Goal: Contribute content

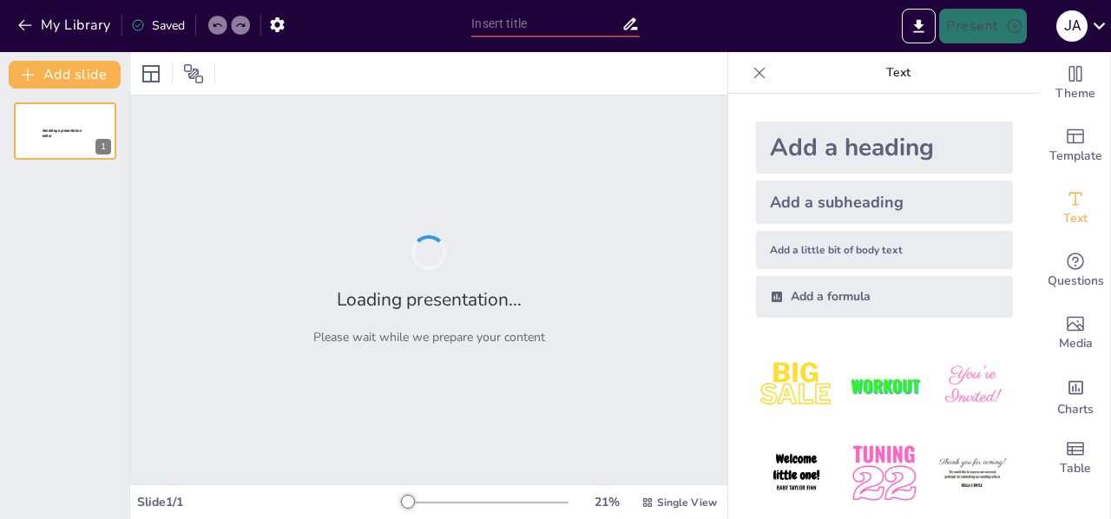
type input "Understanding Input and Output Devices: Functions and Examples"
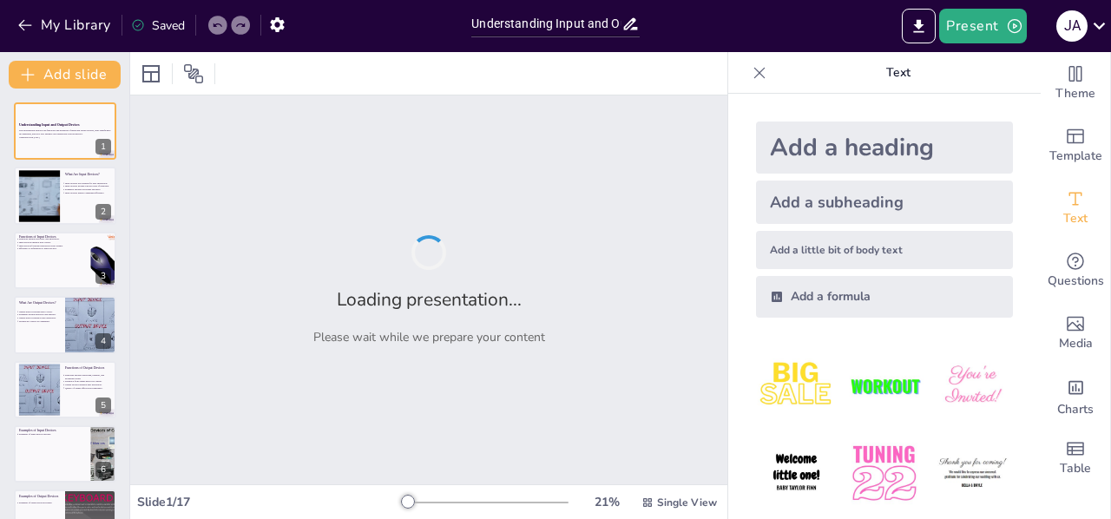
checkbox input "true"
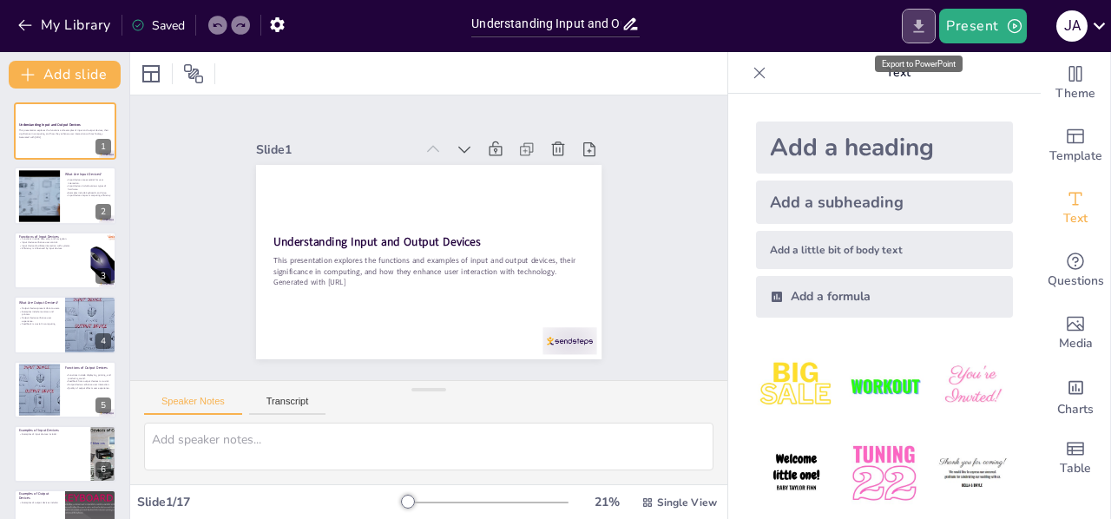
click at [925, 15] on button "Export to PowerPoint" at bounding box center [919, 26] width 34 height 35
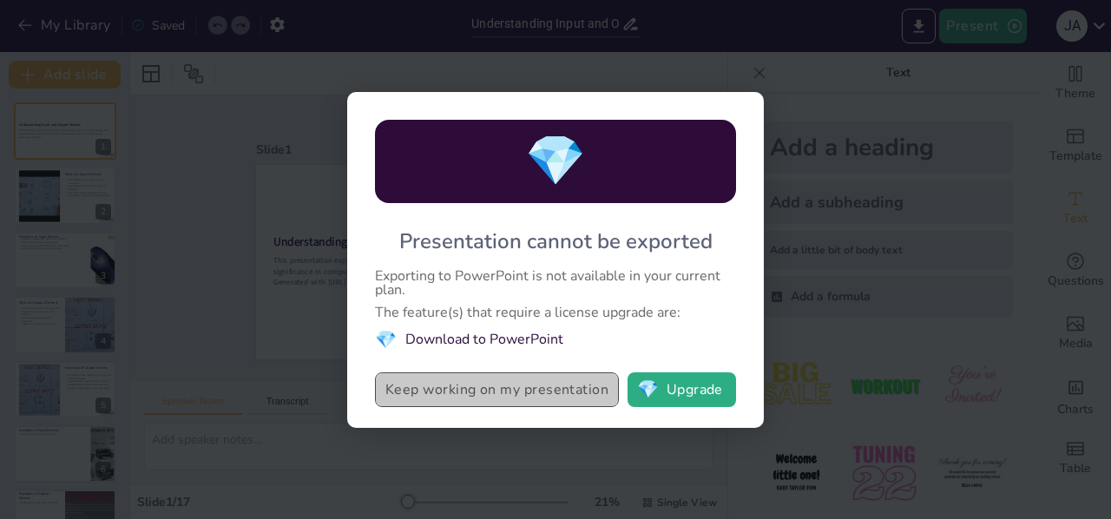
click at [547, 388] on button "Keep working on my presentation" at bounding box center [497, 389] width 244 height 35
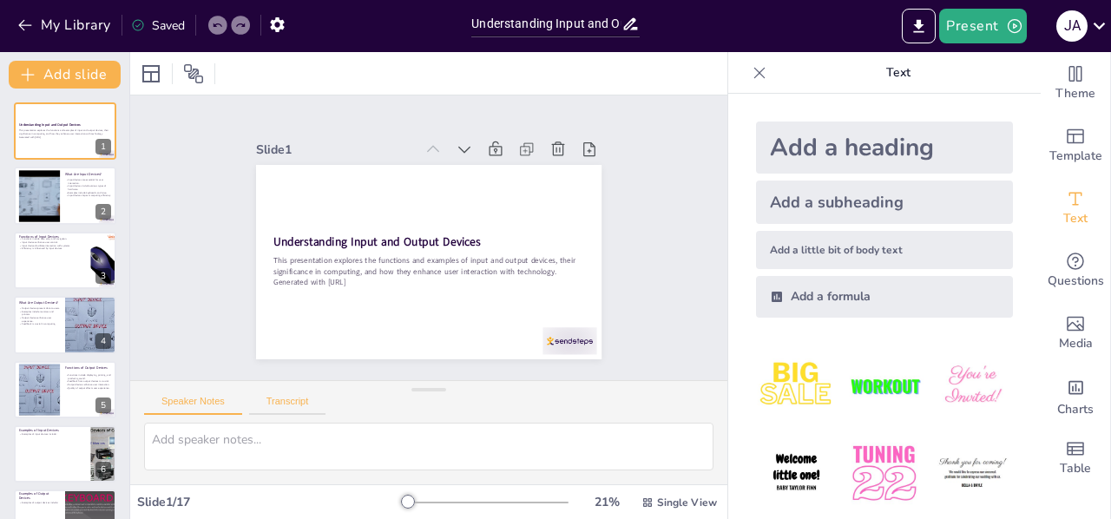
click at [278, 404] on button "Transcript" at bounding box center [287, 405] width 77 height 19
click at [196, 407] on button "Speaker Notes" at bounding box center [193, 405] width 98 height 19
click at [285, 405] on button "Transcript" at bounding box center [287, 405] width 77 height 19
checkbox input "true"
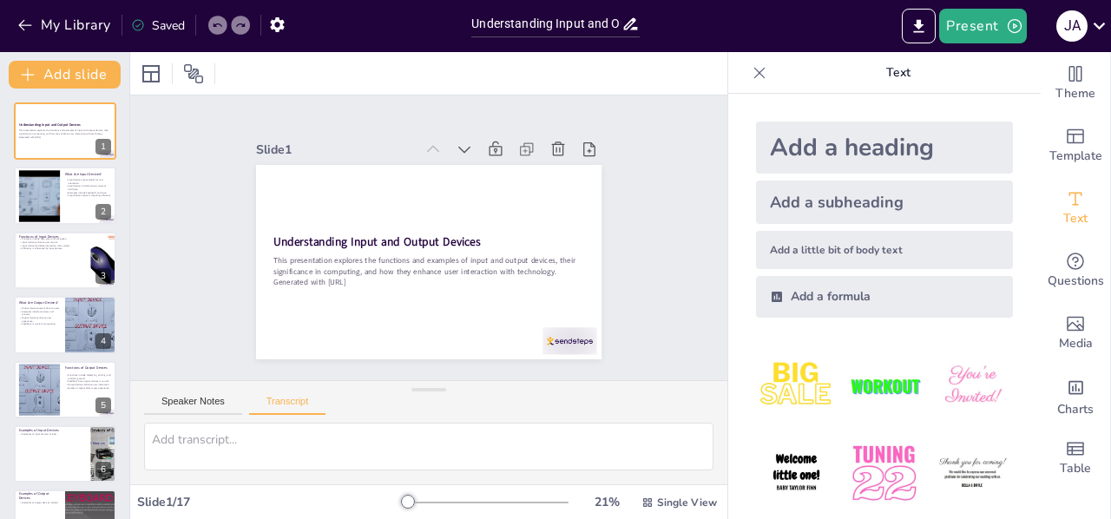
checkbox input "true"
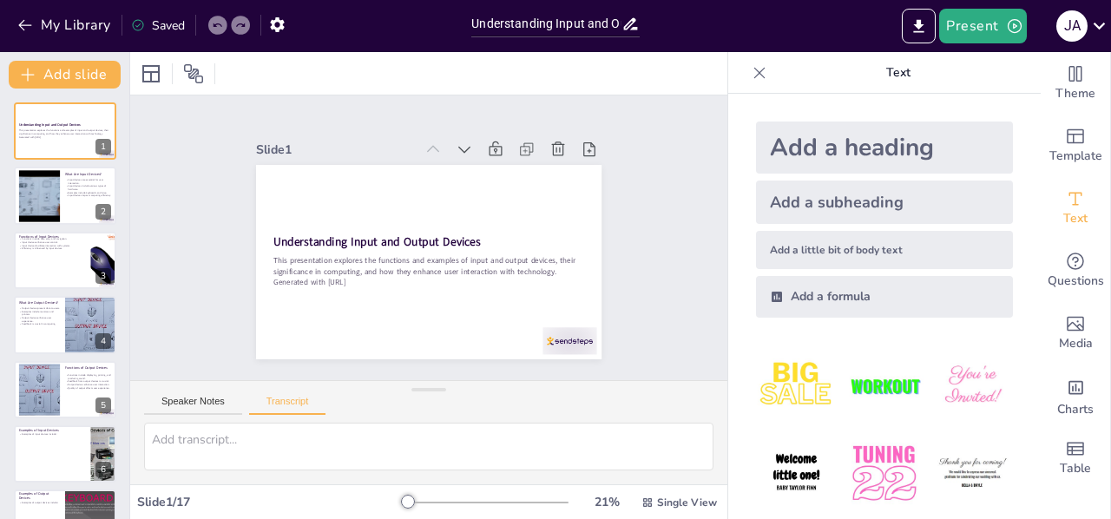
checkbox input "true"
click at [751, 74] on icon at bounding box center [759, 72] width 17 height 17
checkbox input "true"
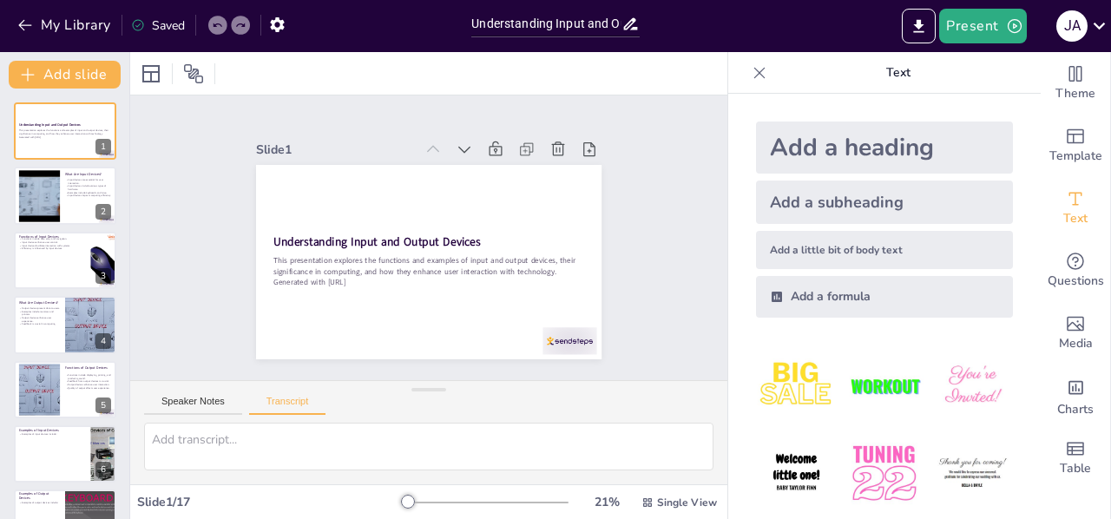
checkbox input "true"
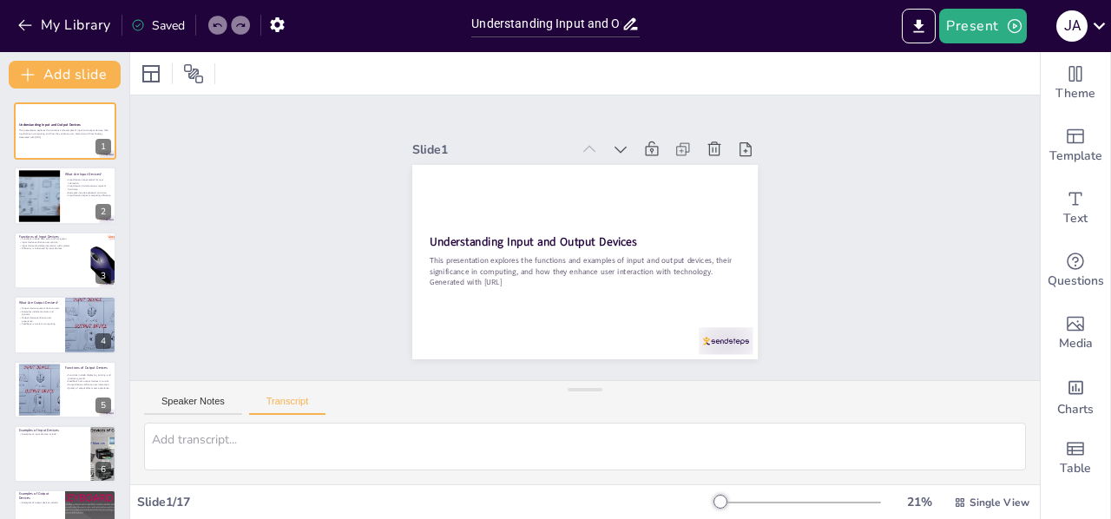
checkbox input "true"
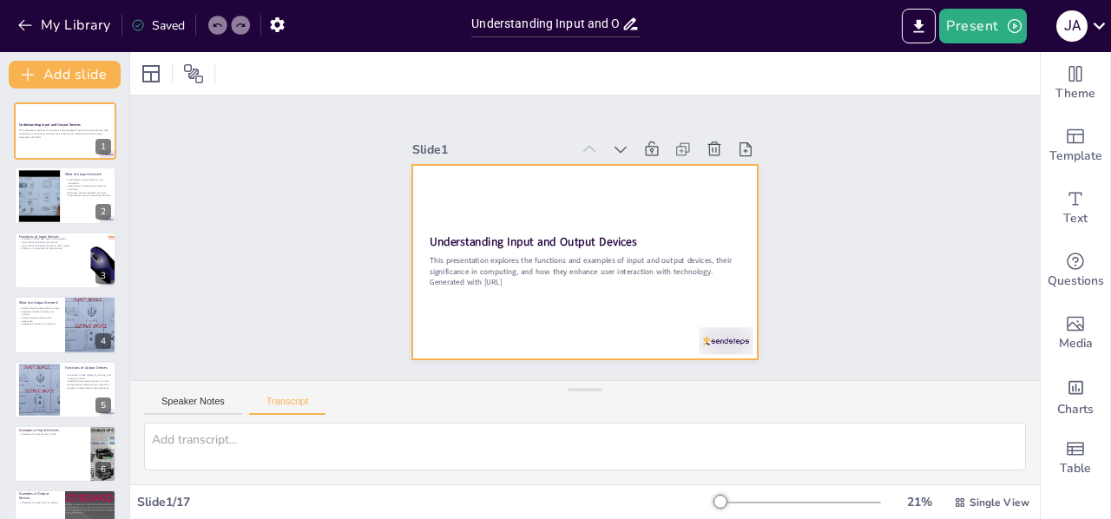
checkbox input "true"
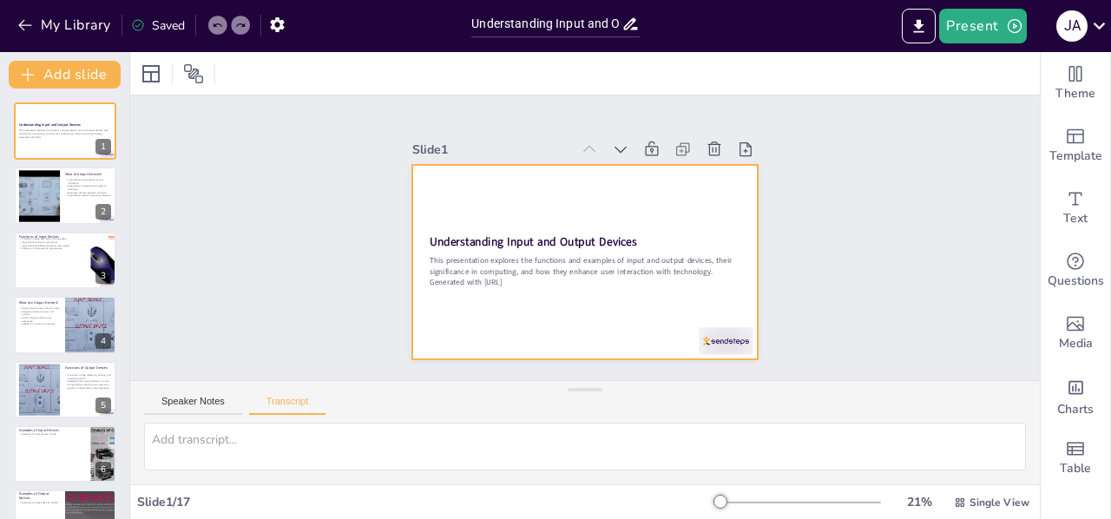
checkbox input "true"
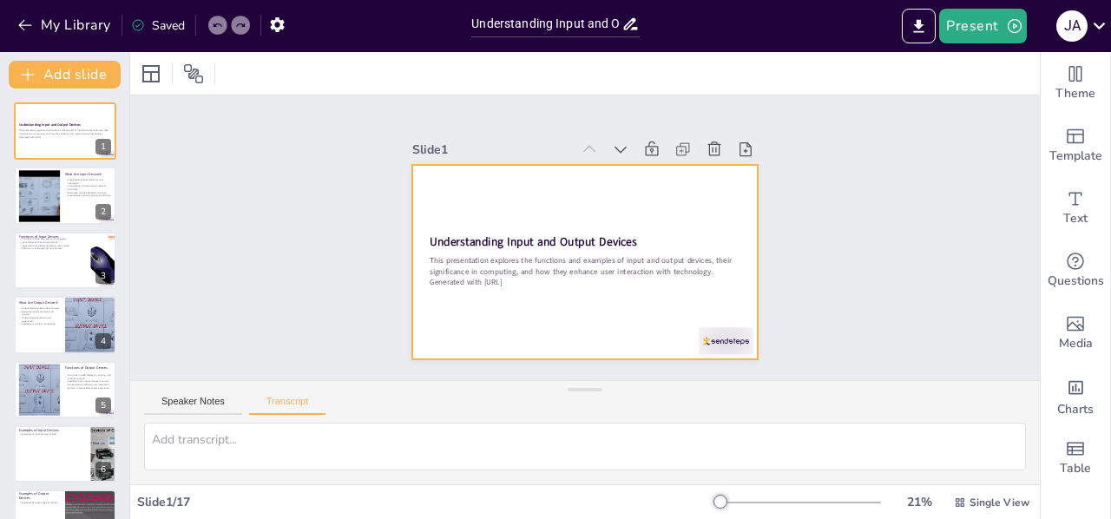
checkbox input "true"
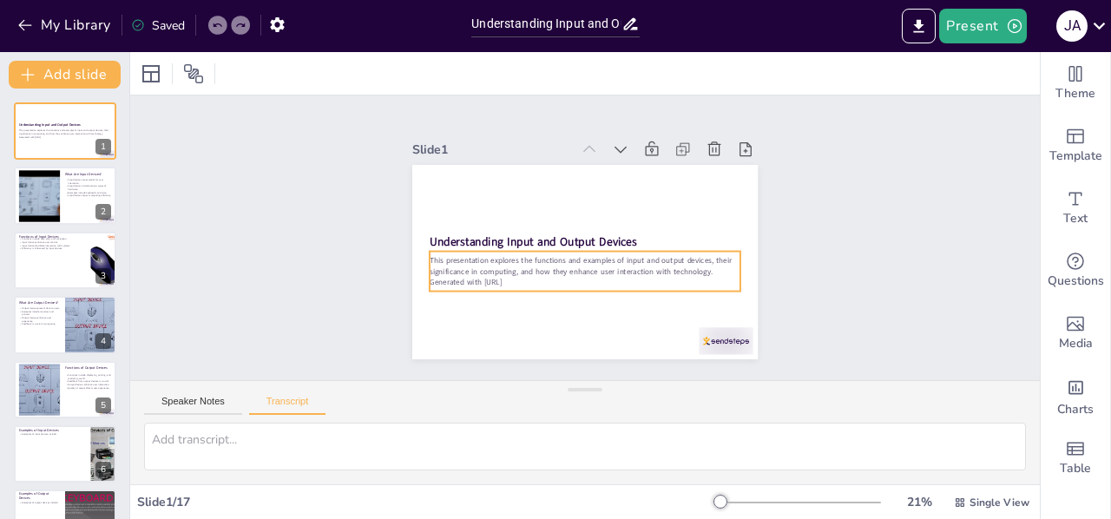
checkbox input "true"
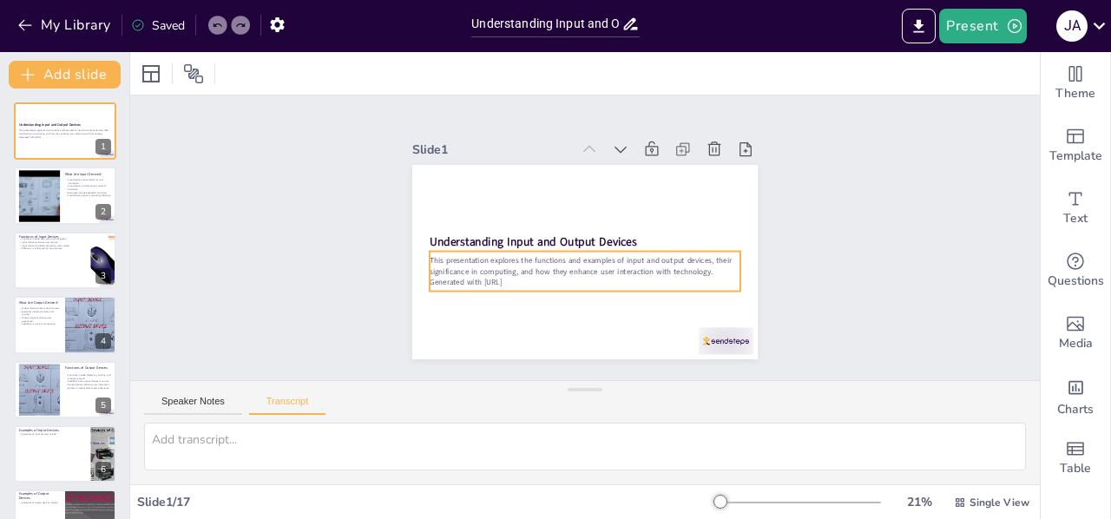
checkbox input "true"
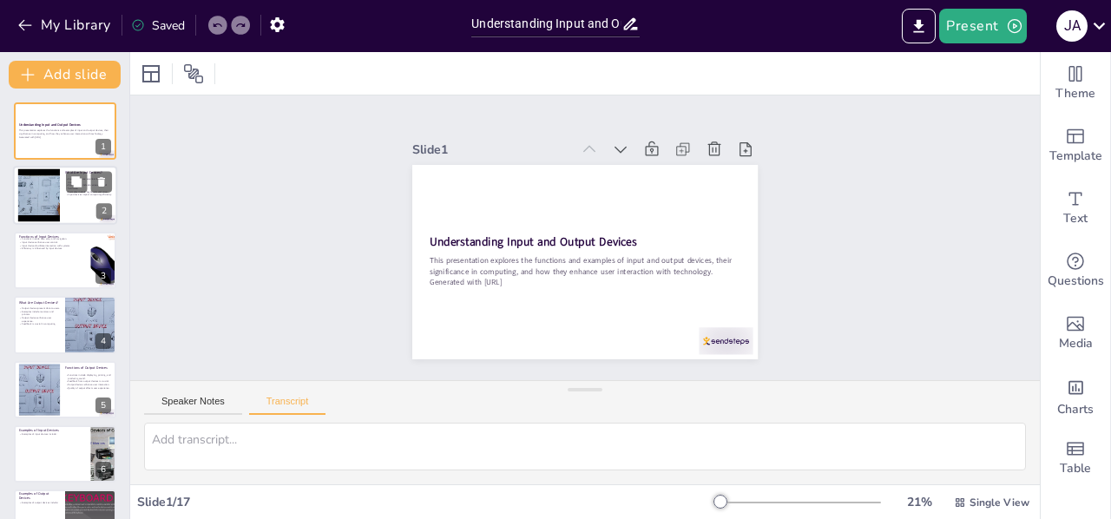
checkbox input "true"
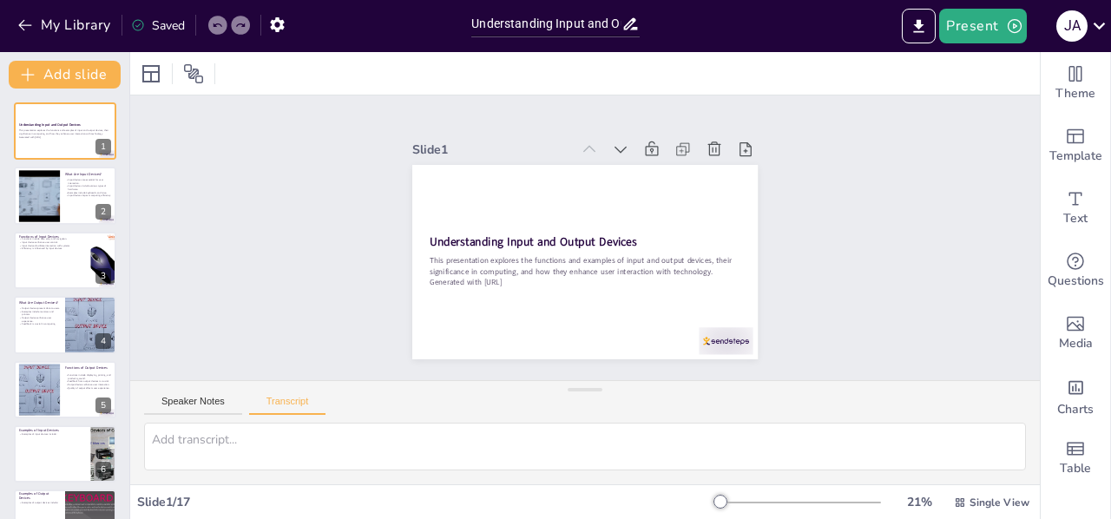
checkbox input "true"
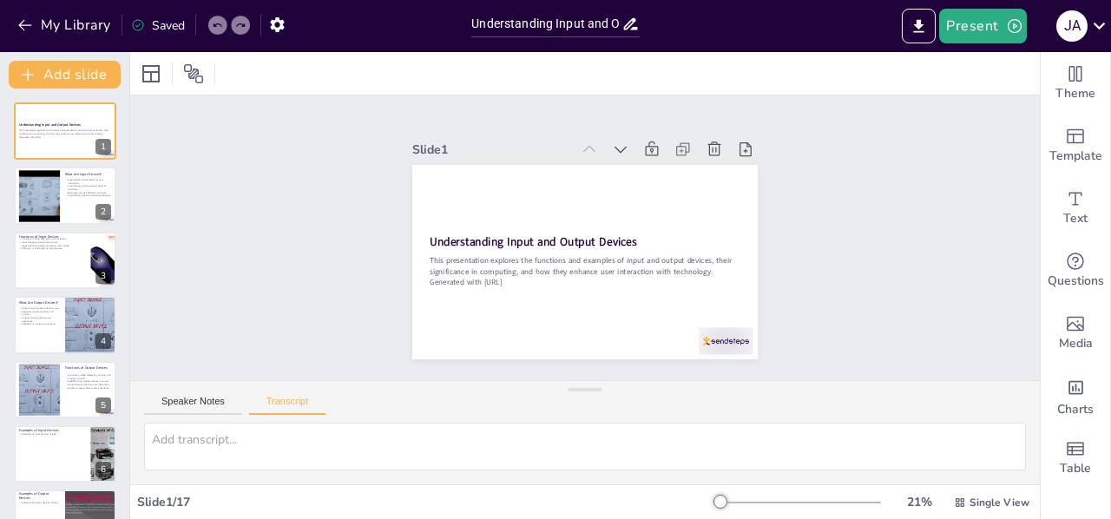
checkbox input "true"
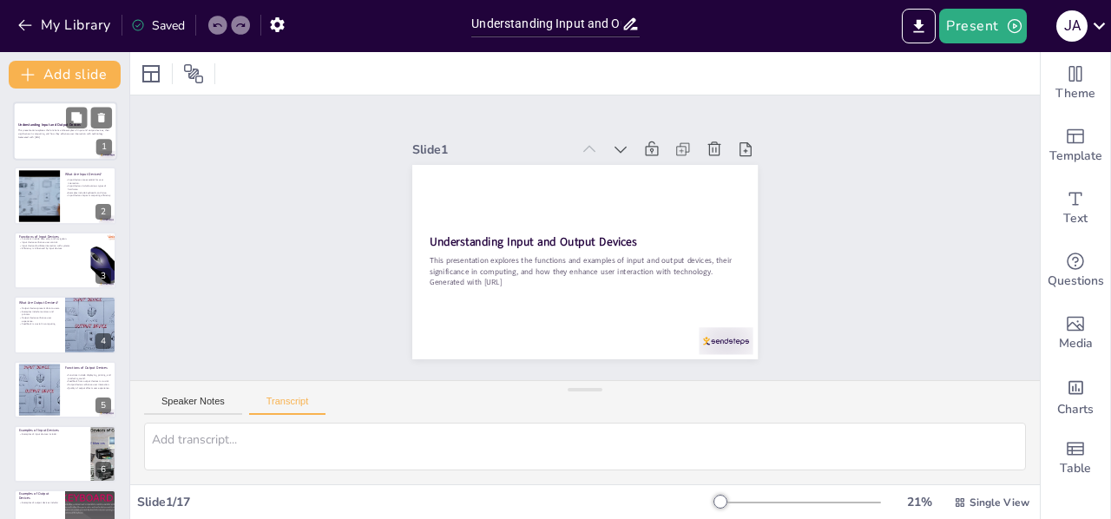
checkbox input "true"
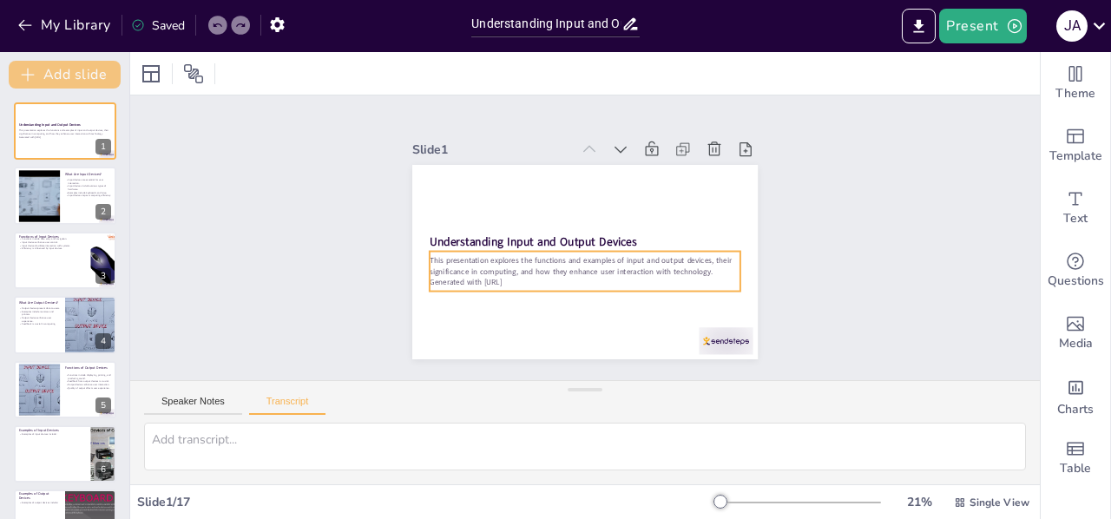
checkbox input "true"
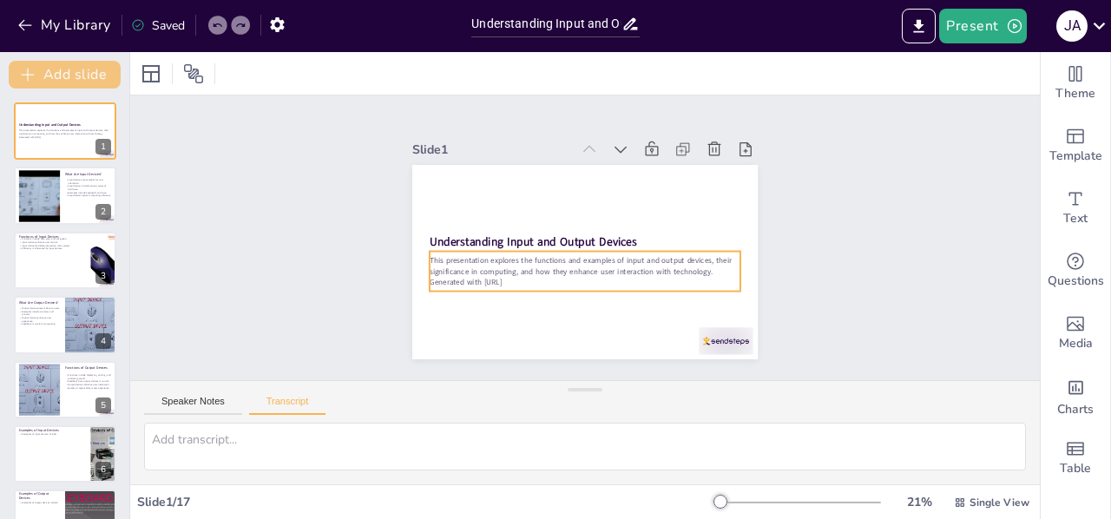
checkbox input "true"
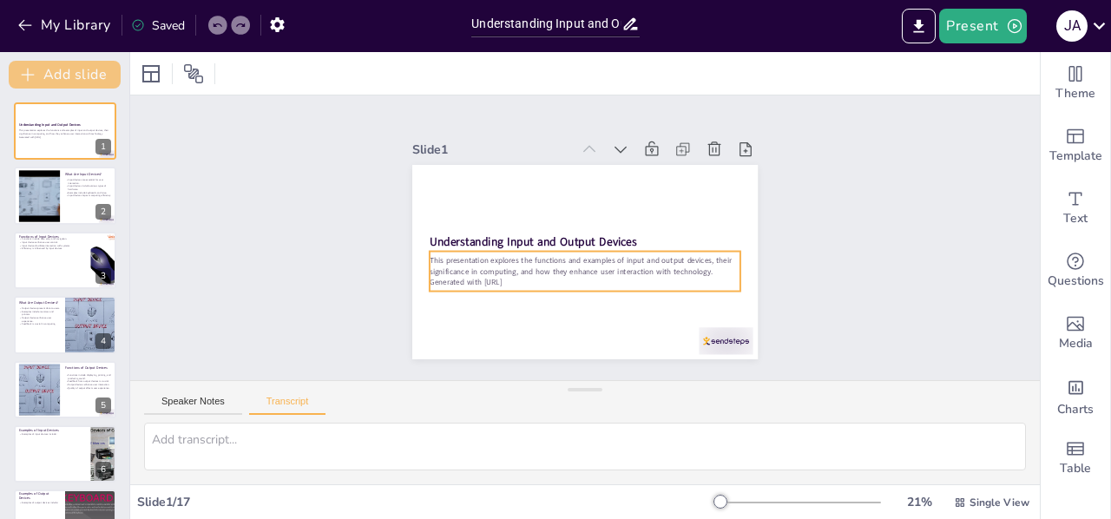
checkbox input "true"
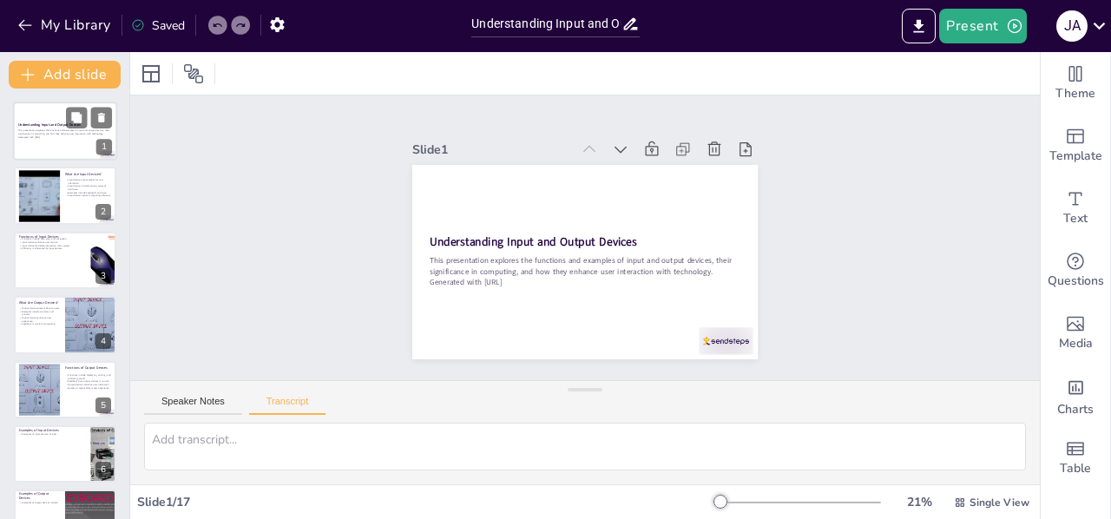
checkbox input "true"
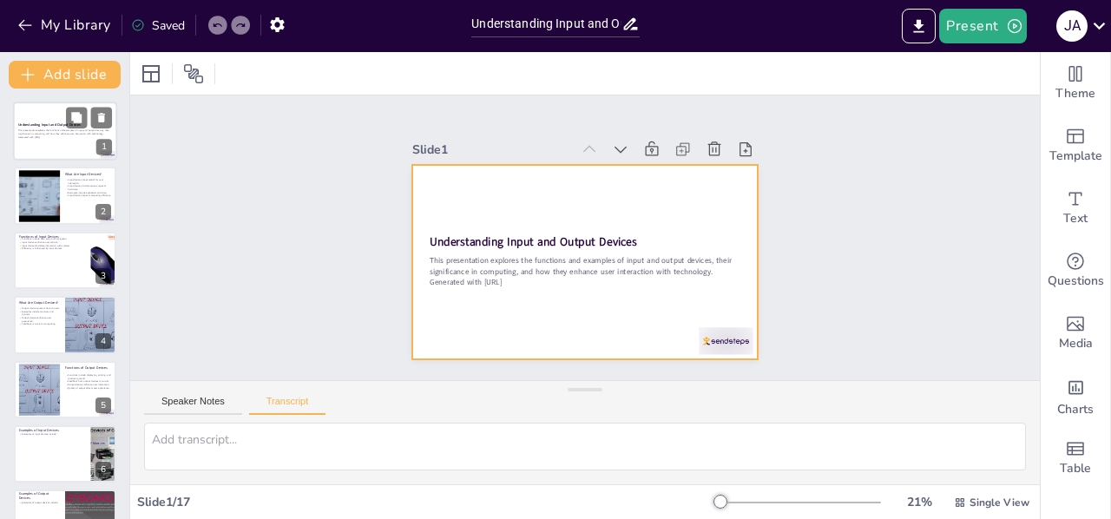
checkbox input "true"
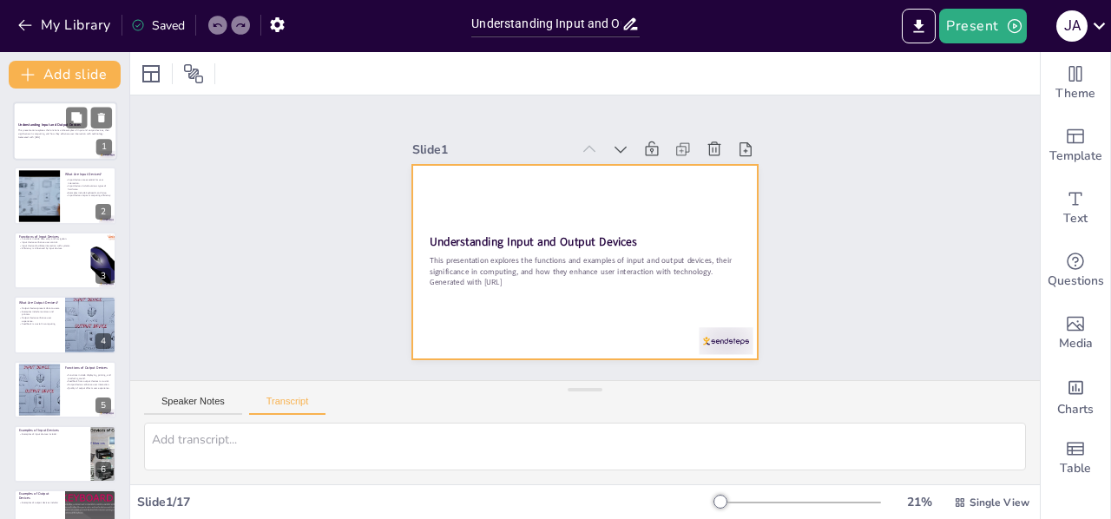
checkbox input "true"
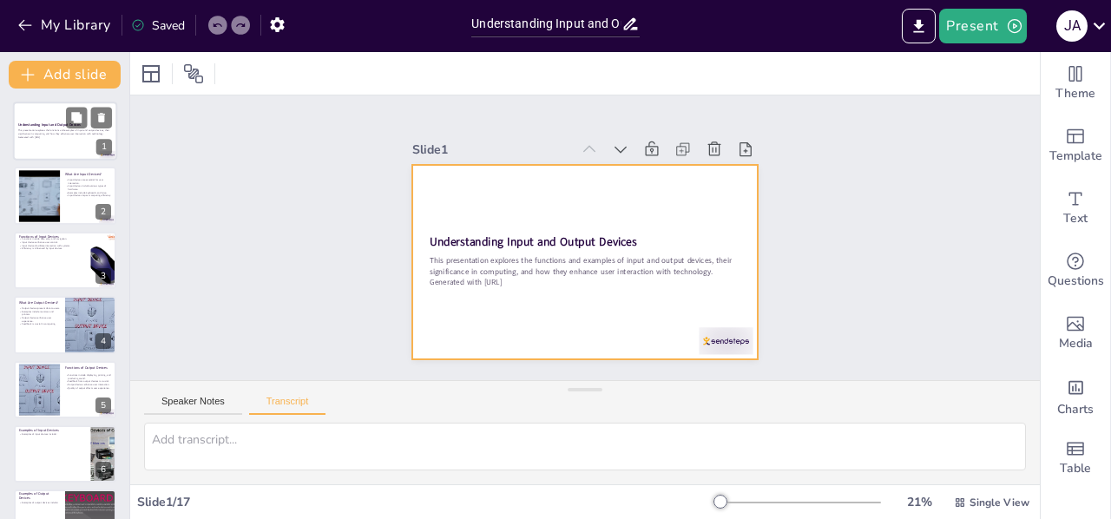
checkbox input "true"
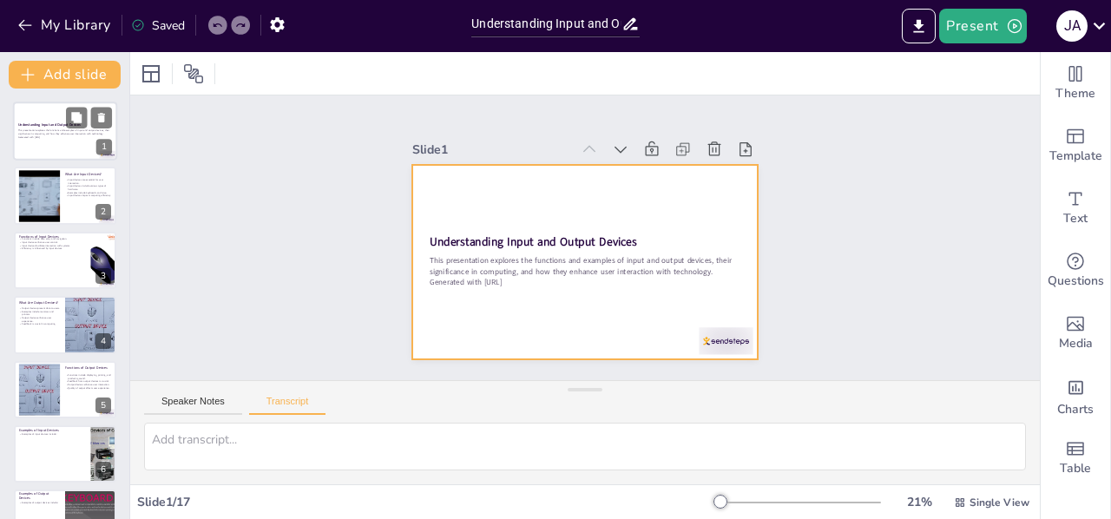
checkbox input "true"
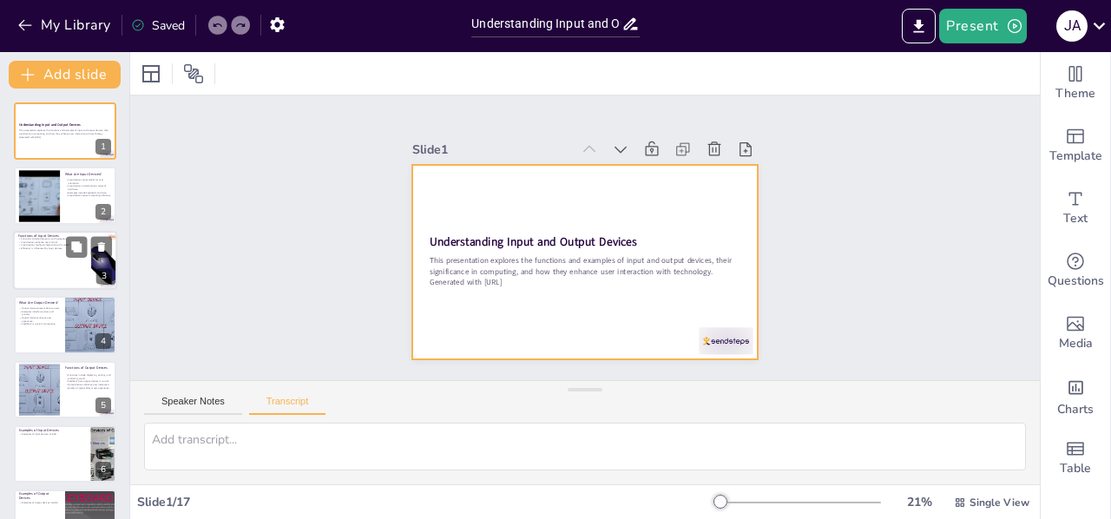
checkbox input "true"
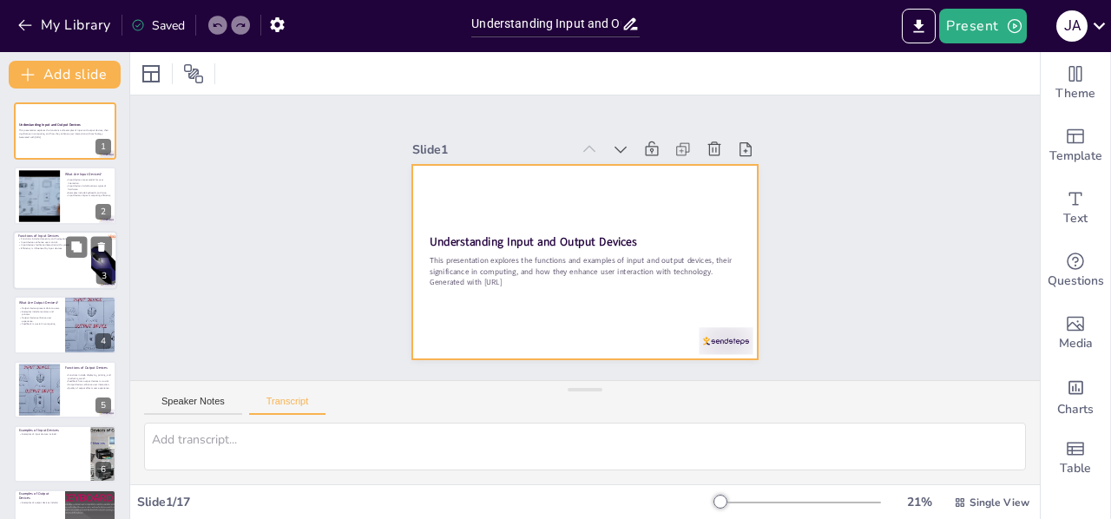
checkbox input "true"
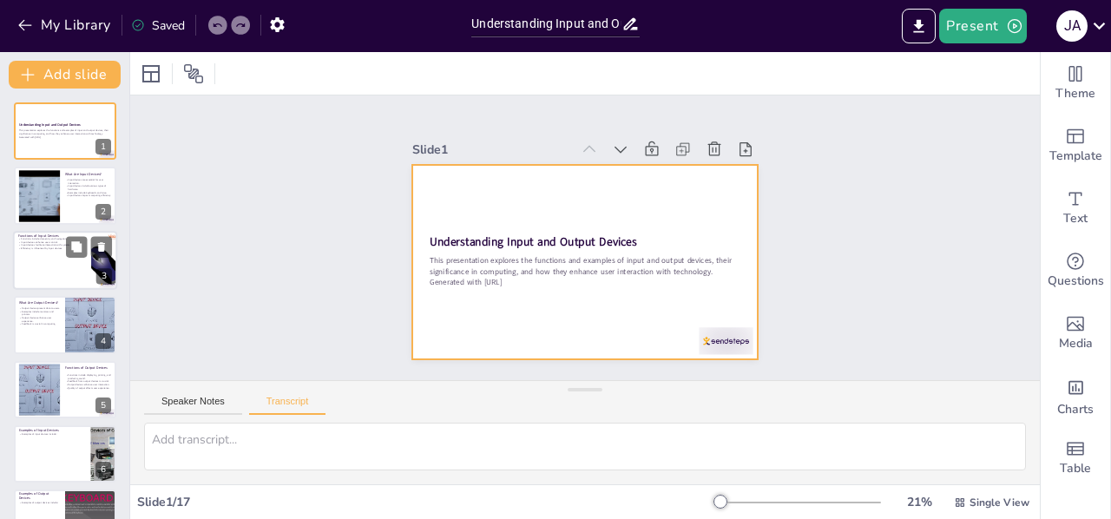
checkbox input "true"
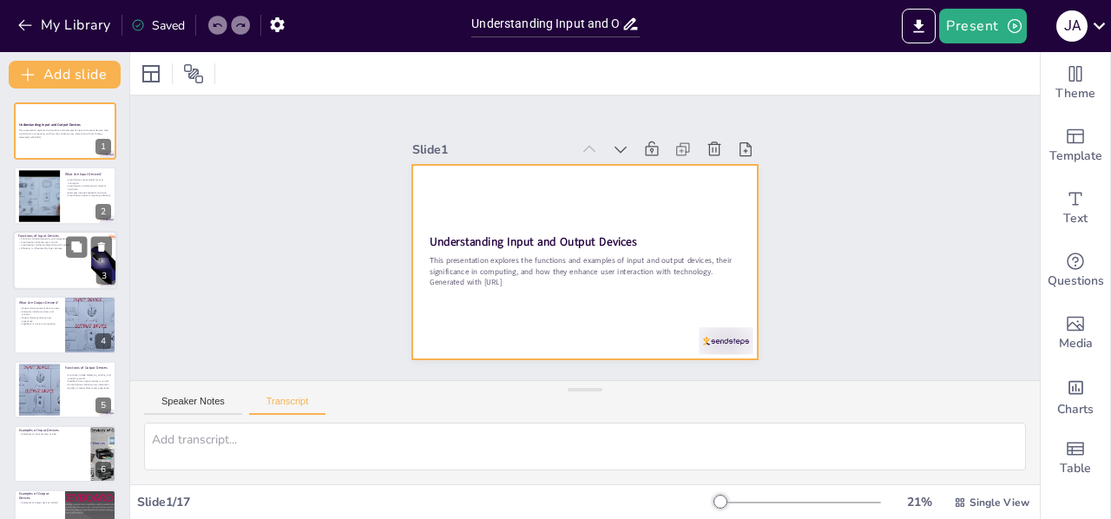
checkbox input "true"
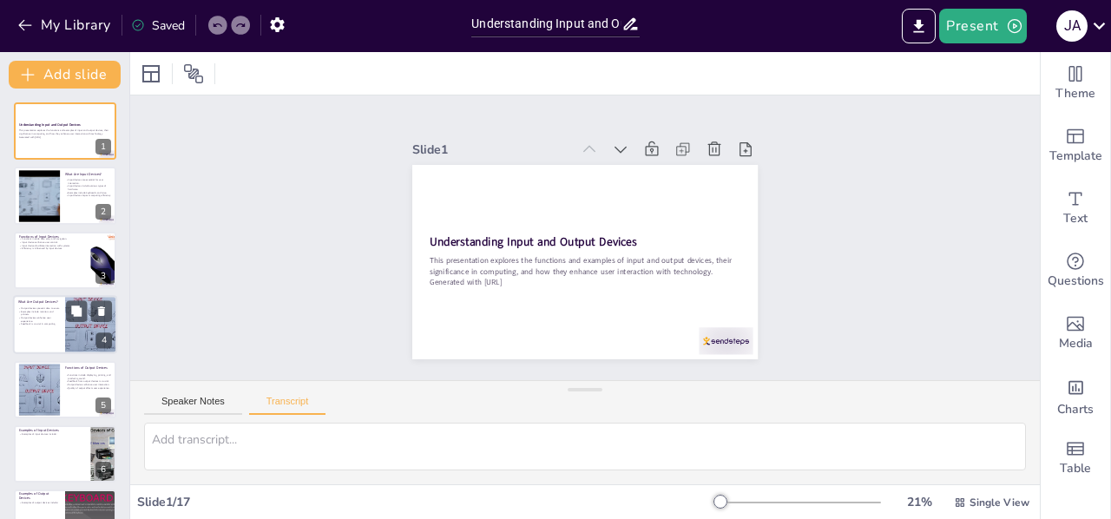
checkbox input "true"
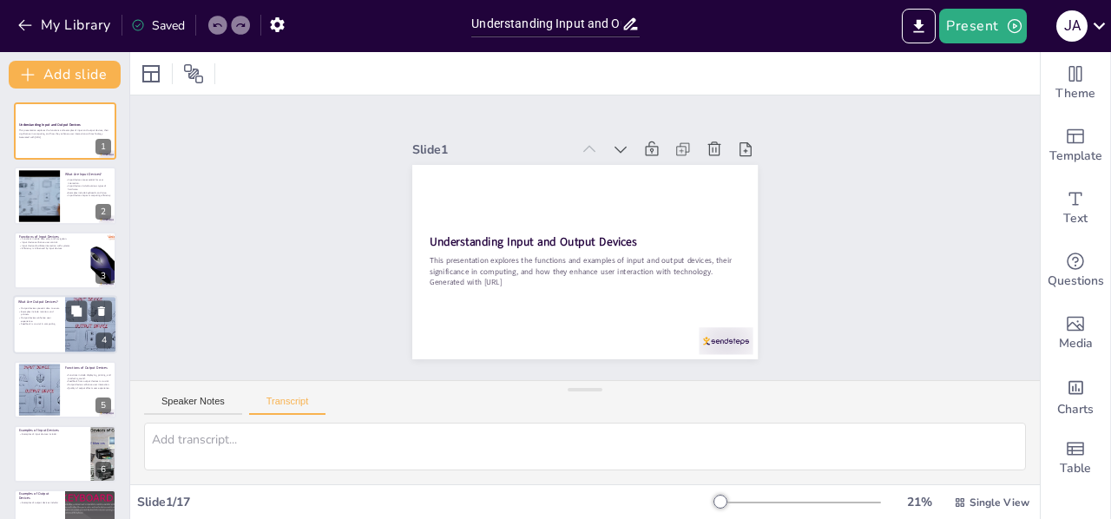
checkbox input "true"
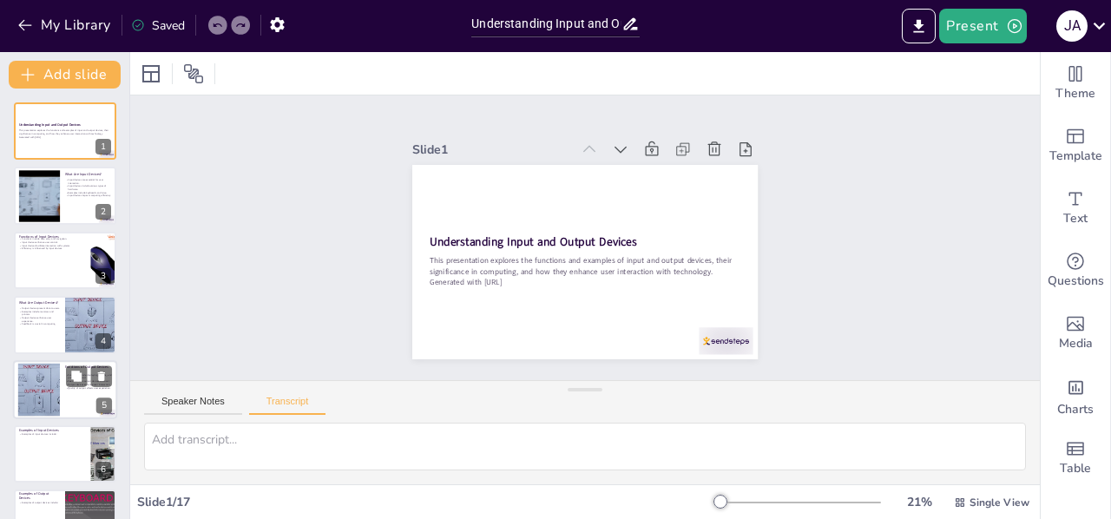
checkbox input "true"
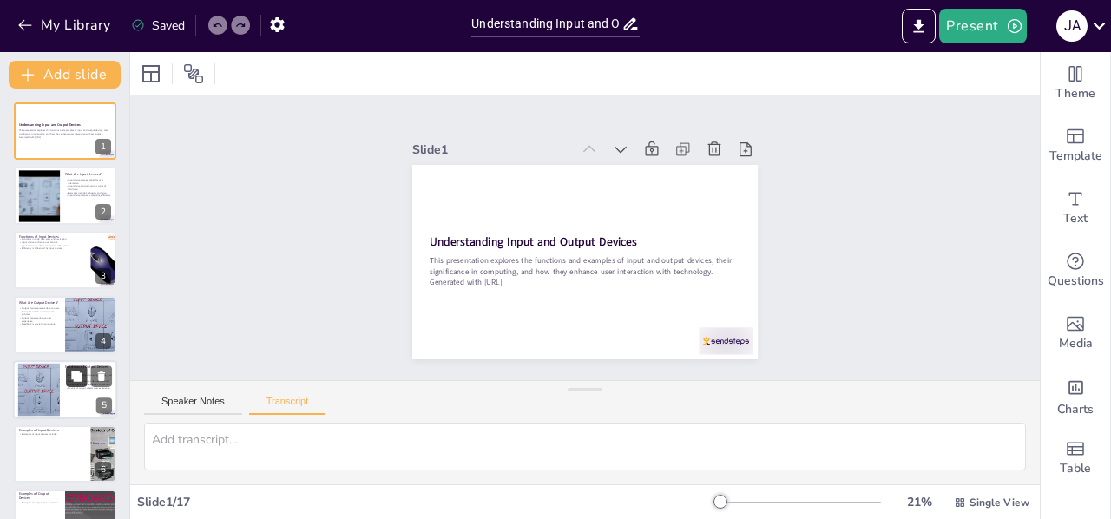
checkbox input "true"
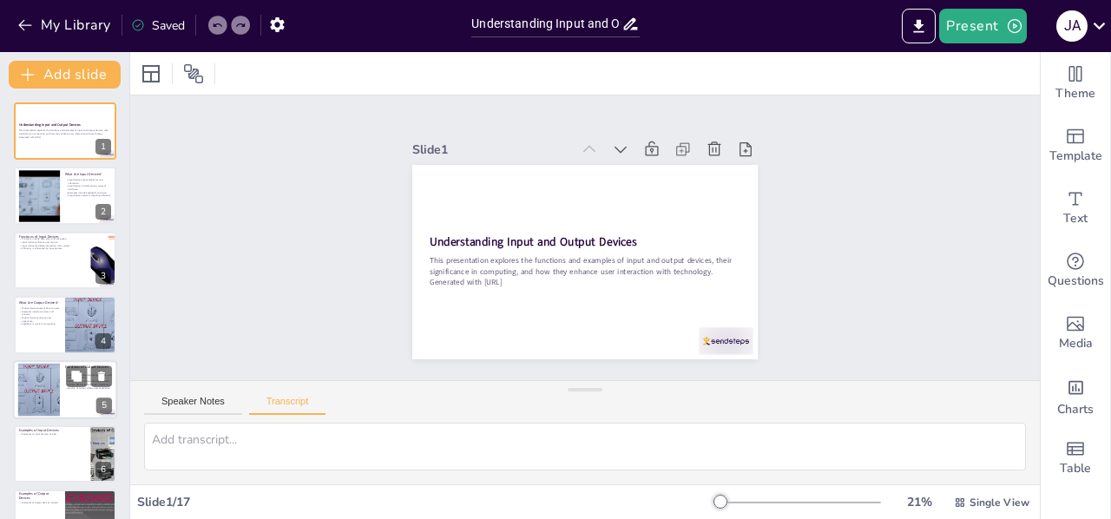
checkbox input "true"
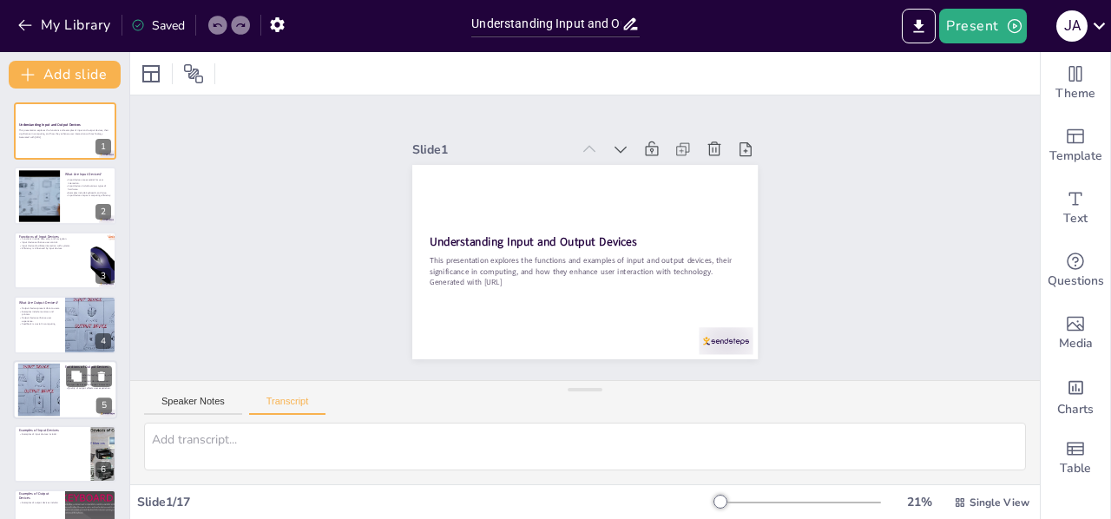
checkbox input "true"
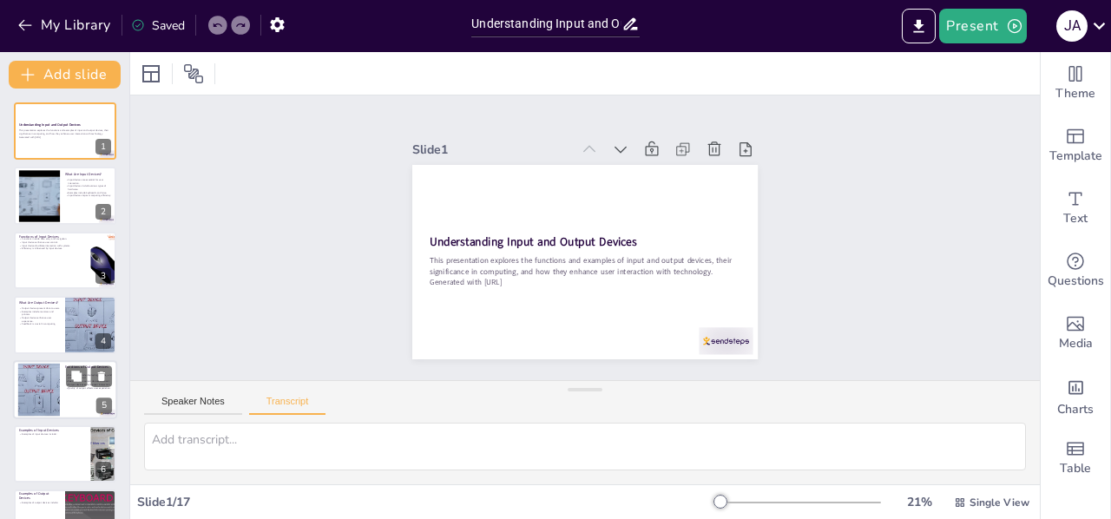
checkbox input "true"
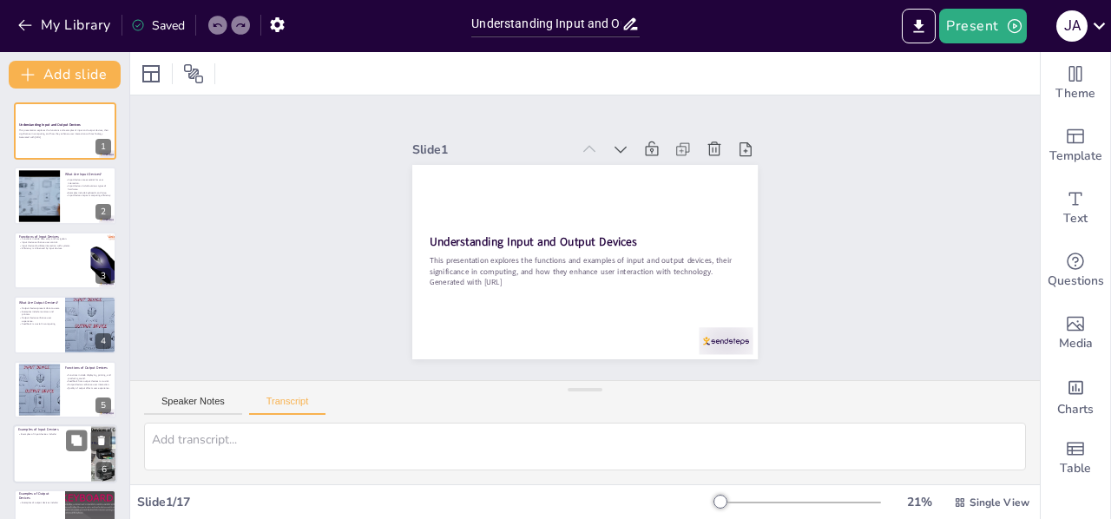
checkbox input "true"
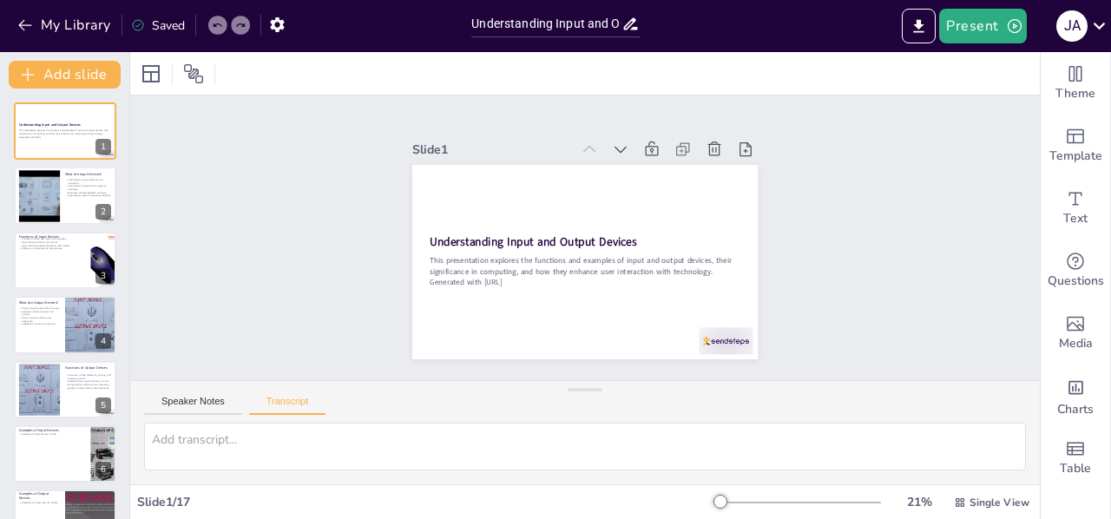
checkbox input "true"
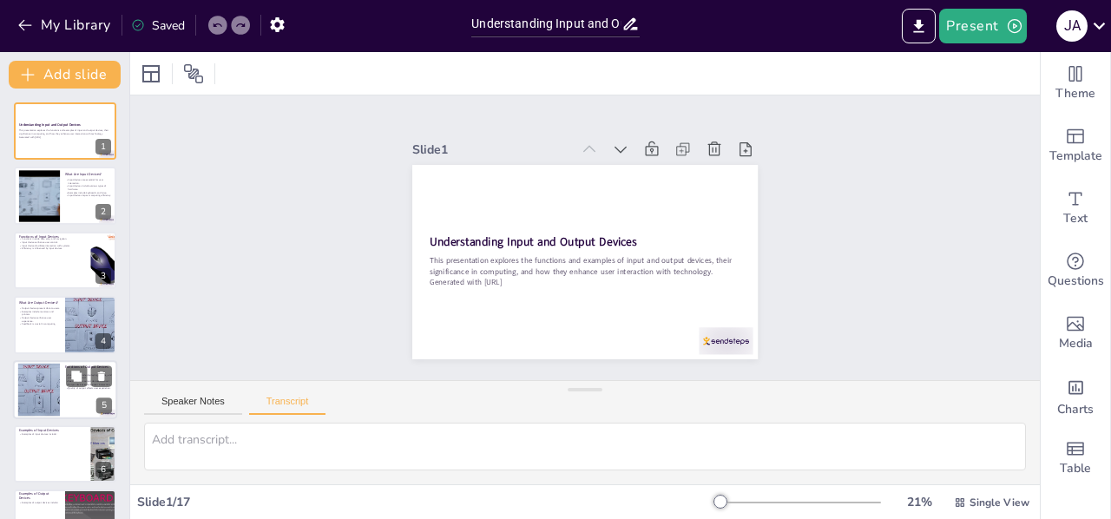
checkbox input "true"
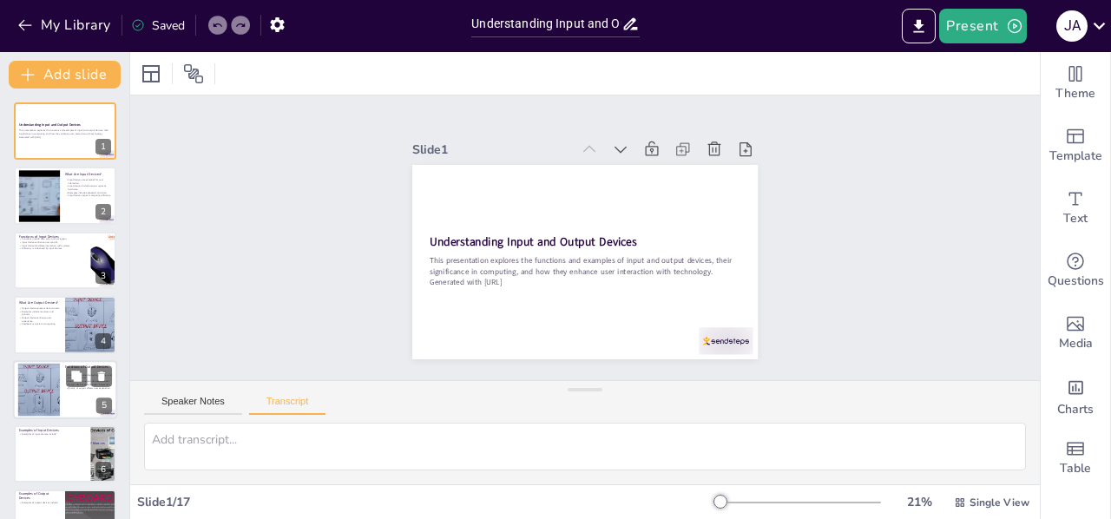
checkbox input "true"
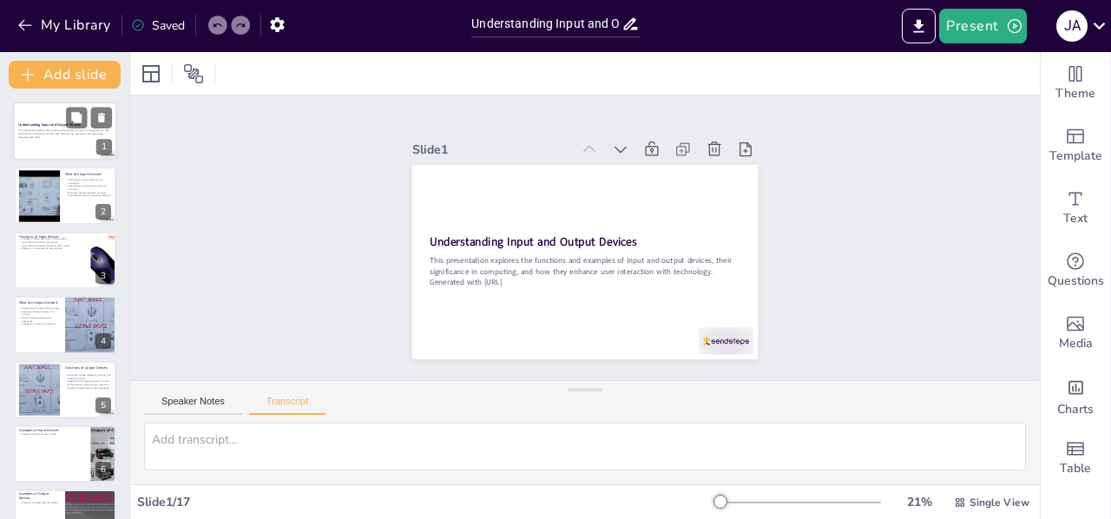
click at [56, 153] on div at bounding box center [65, 131] width 104 height 59
checkbox input "true"
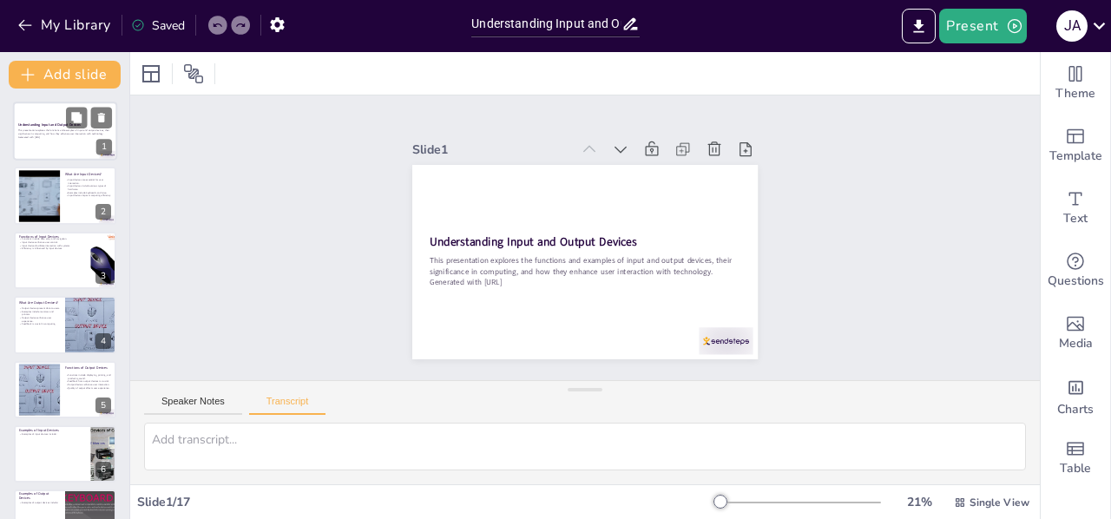
checkbox input "true"
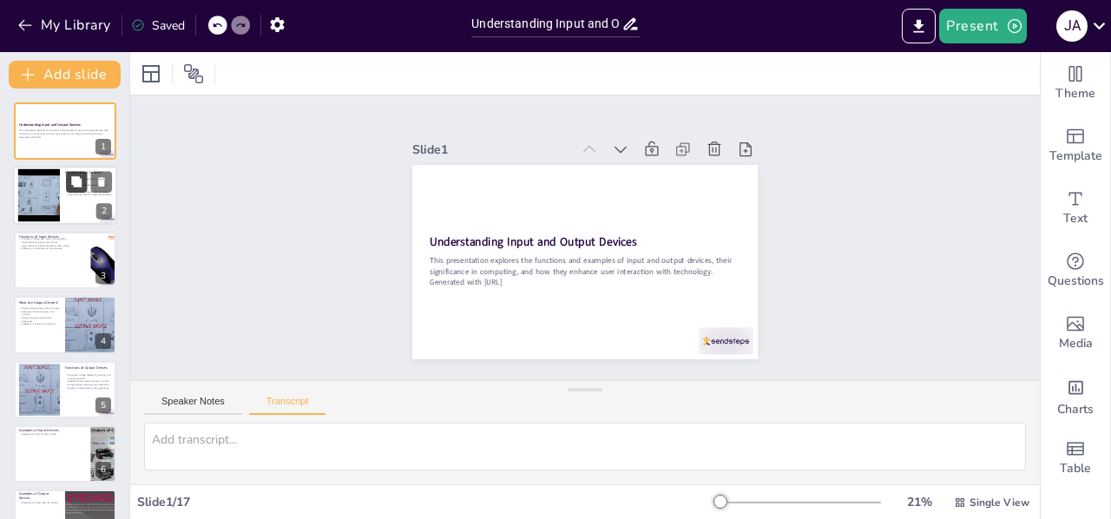
click at [75, 193] on button at bounding box center [76, 182] width 21 height 21
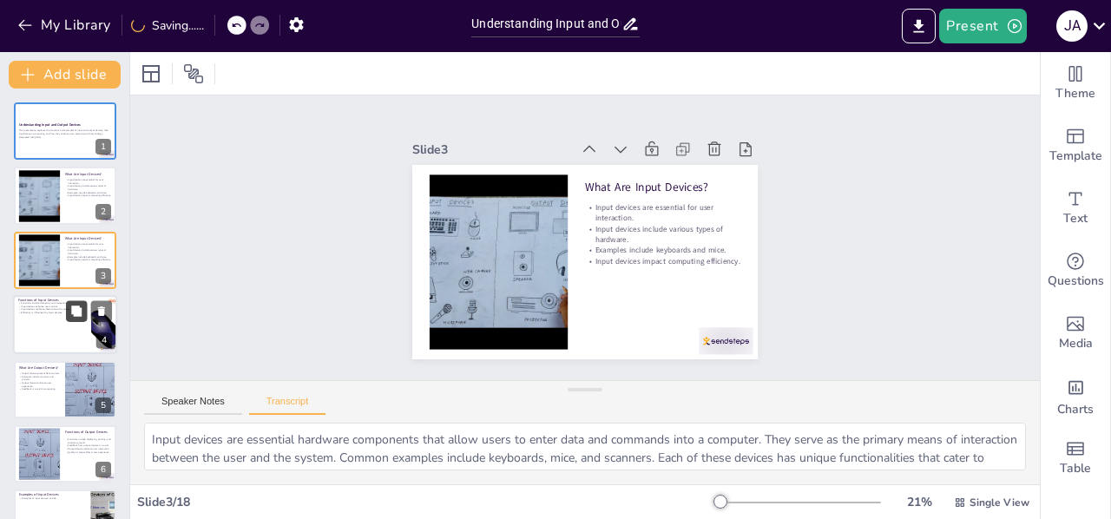
click at [76, 318] on icon at bounding box center [76, 311] width 12 height 12
type textarea "Input devices play several critical roles in computing. Their primary function …"
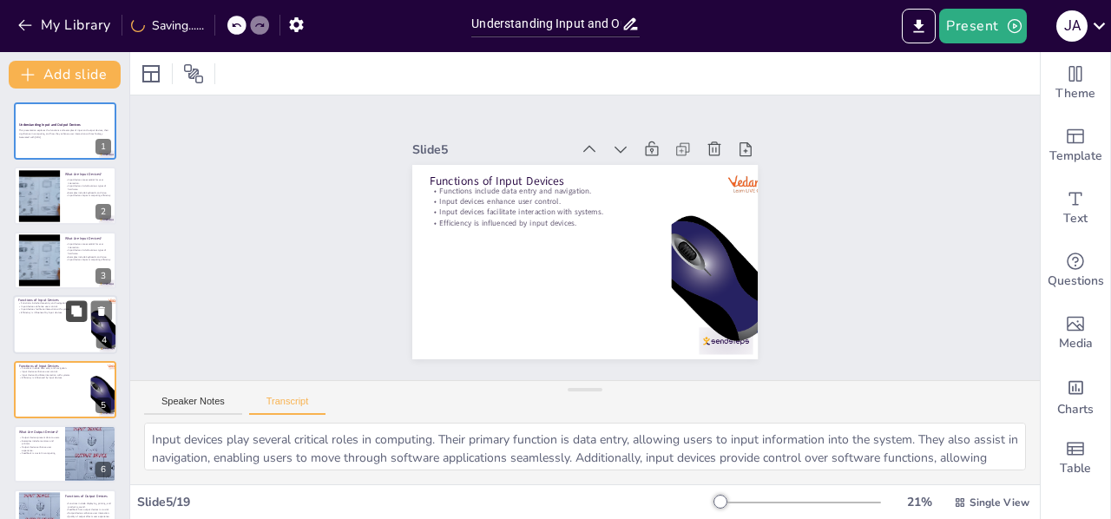
checkbox input "true"
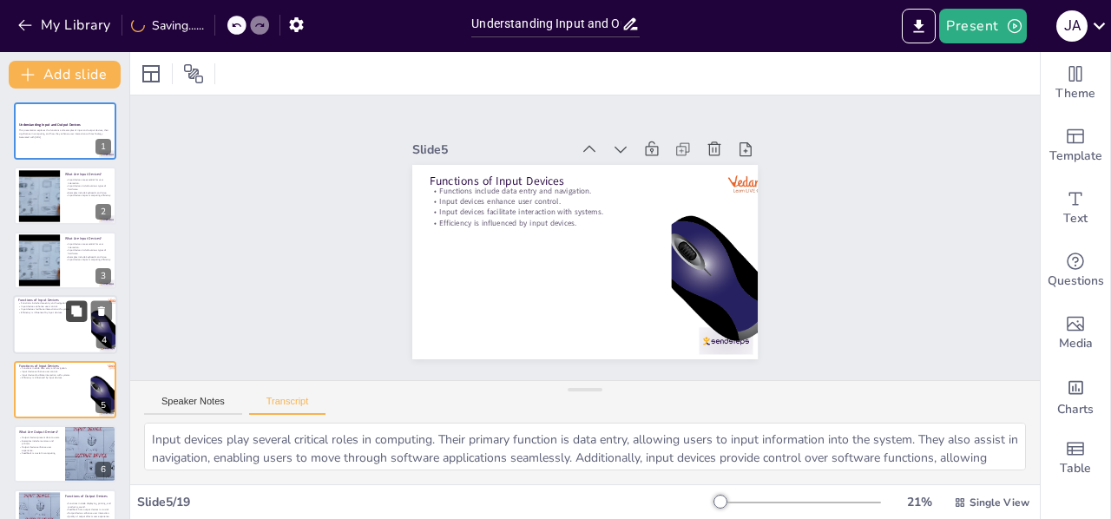
scroll to position [85, 0]
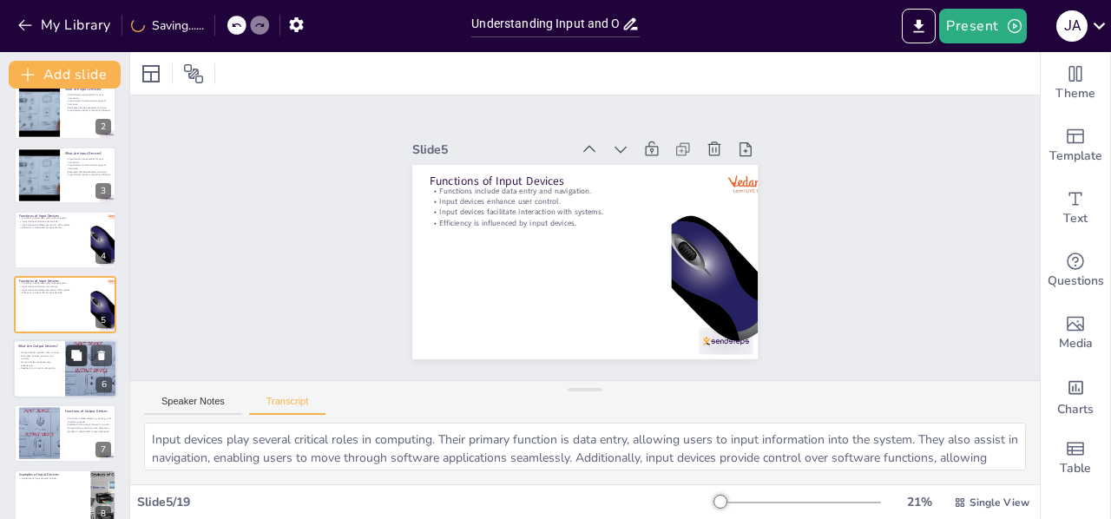
click at [75, 363] on button at bounding box center [76, 354] width 21 height 21
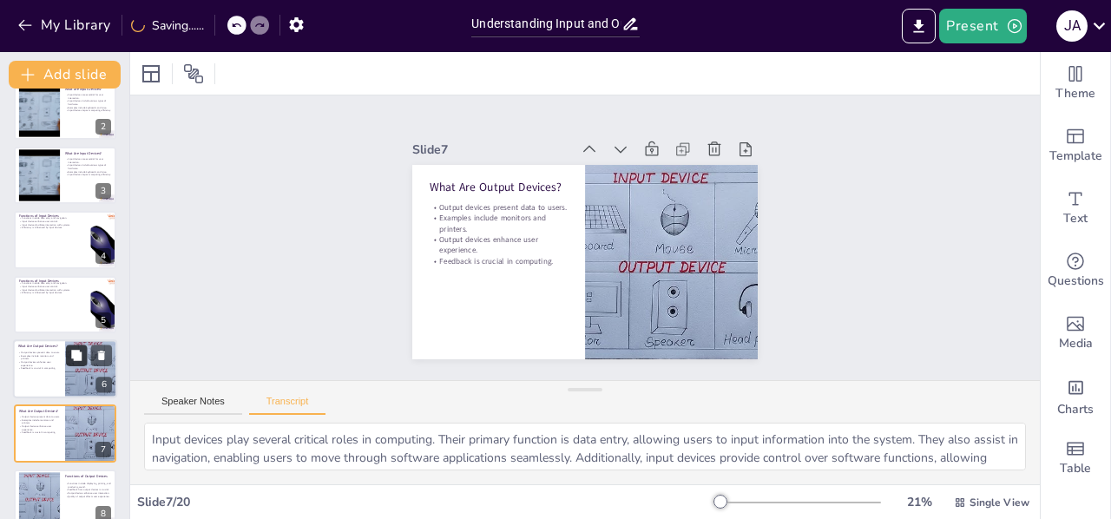
type textarea "Output devices are hardware components that present processed data from a compu…"
checkbox input "true"
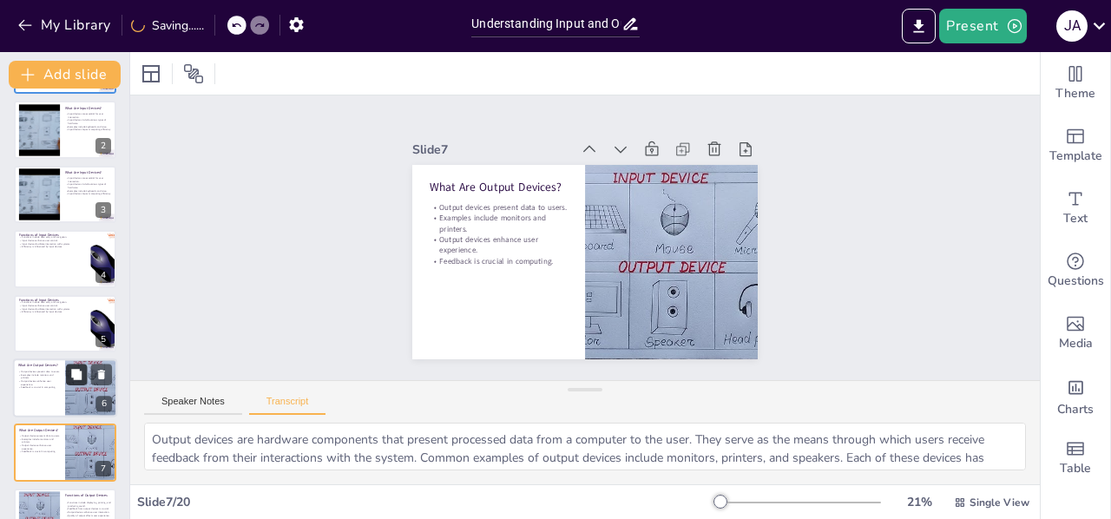
scroll to position [0, 0]
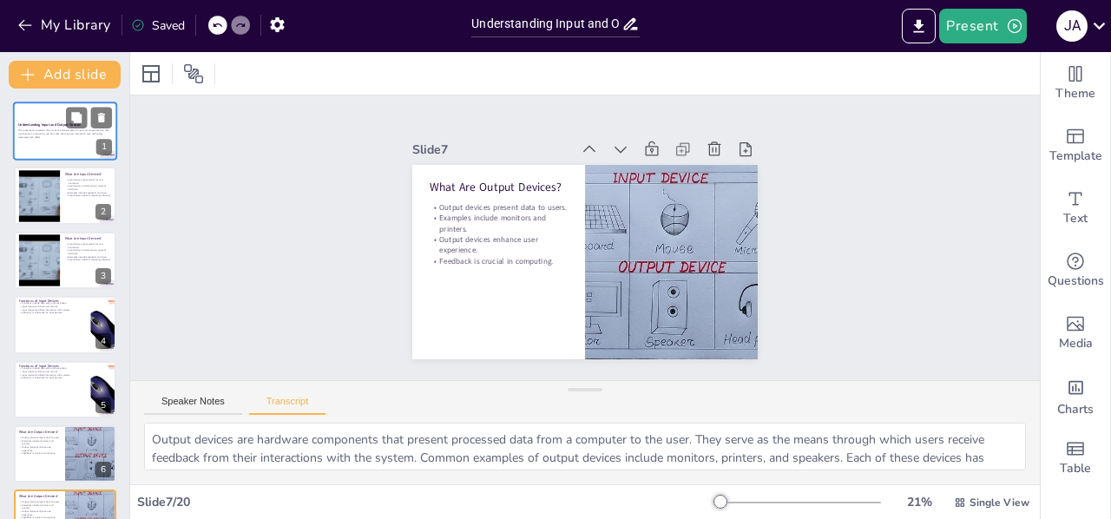
click at [47, 141] on div at bounding box center [65, 131] width 104 height 59
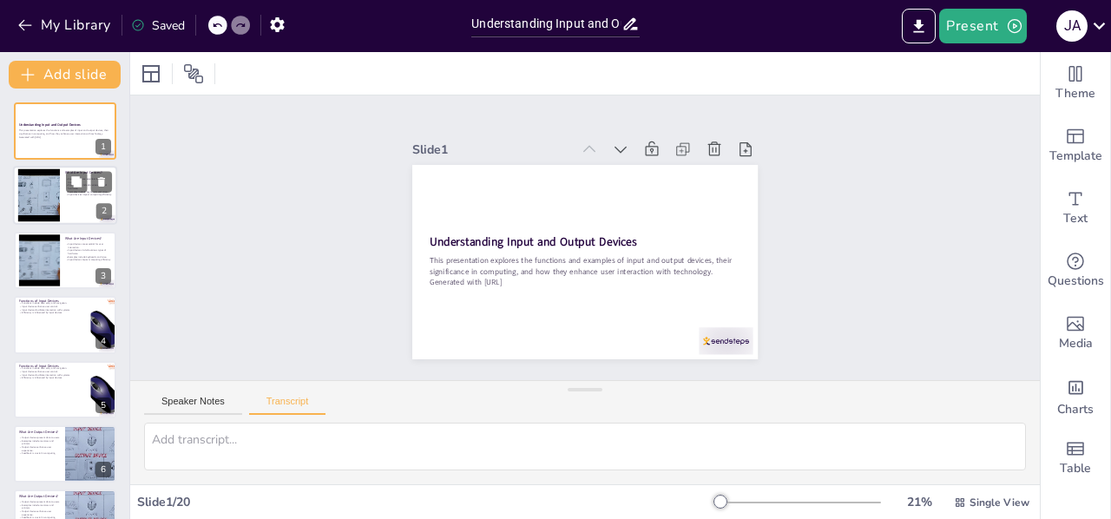
click at [57, 187] on div at bounding box center [38, 195] width 70 height 53
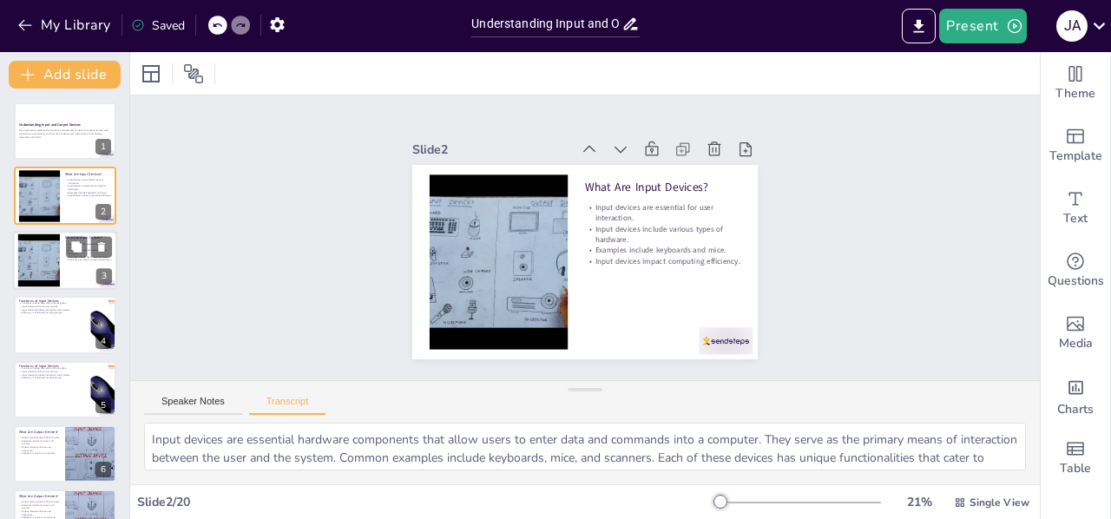
click at [28, 261] on div at bounding box center [38, 259] width 70 height 53
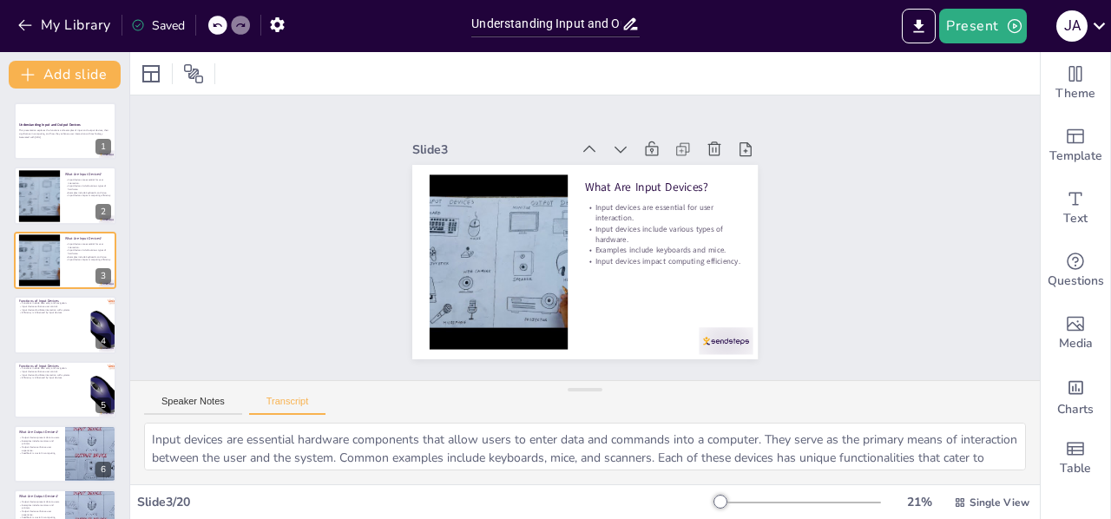
click at [59, 325] on div at bounding box center [65, 324] width 102 height 57
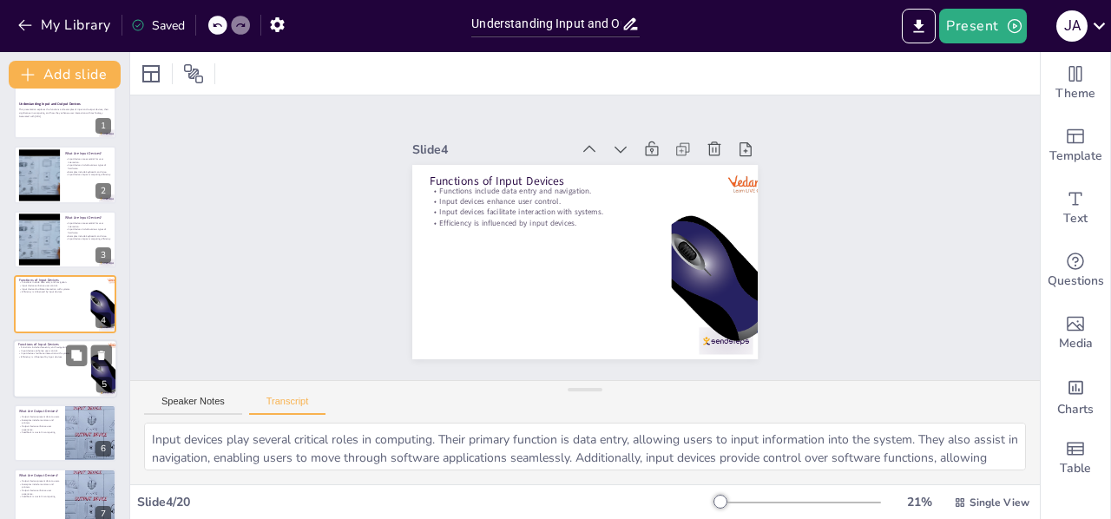
click at [56, 363] on div at bounding box center [65, 368] width 104 height 59
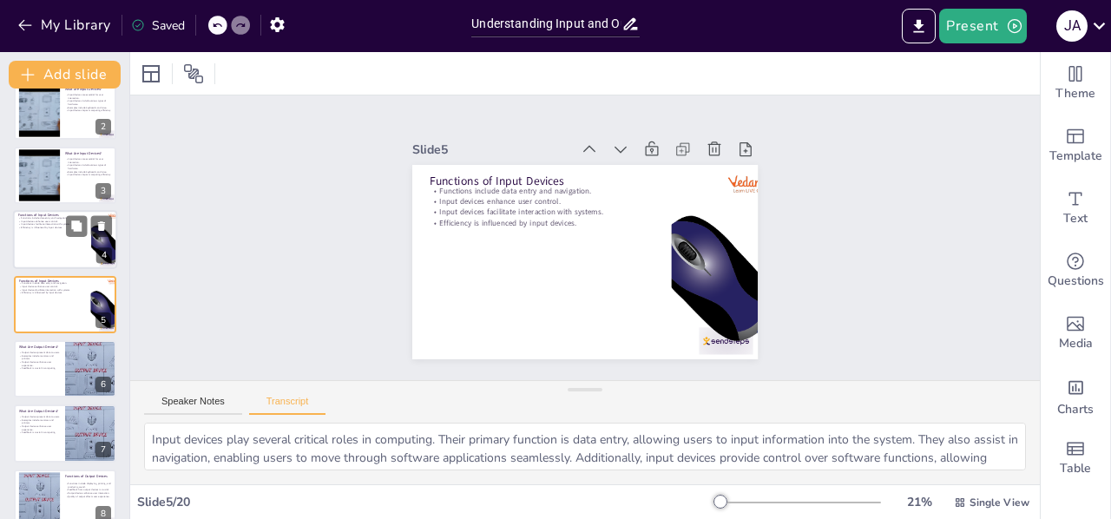
click at [45, 254] on div at bounding box center [65, 239] width 104 height 59
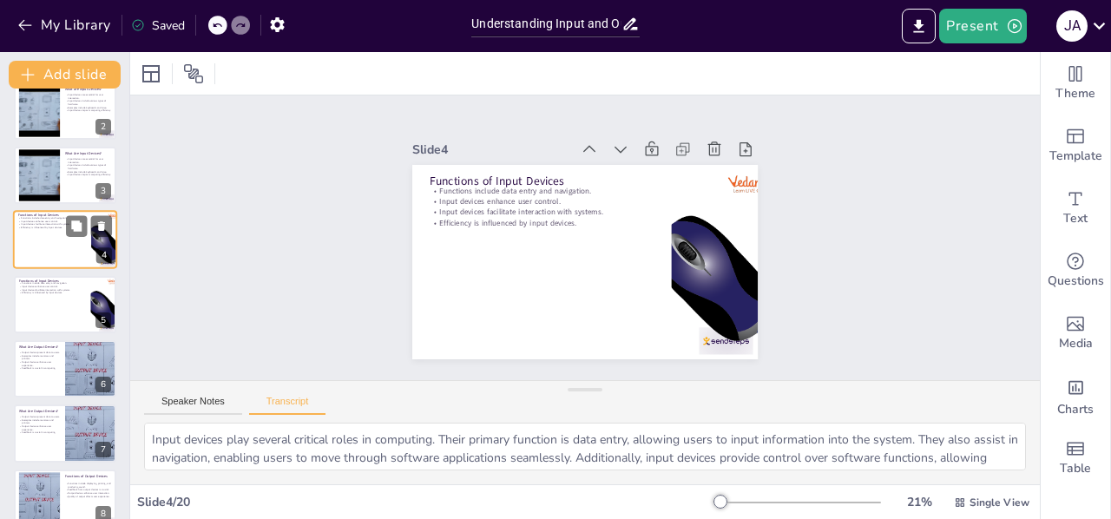
scroll to position [21, 0]
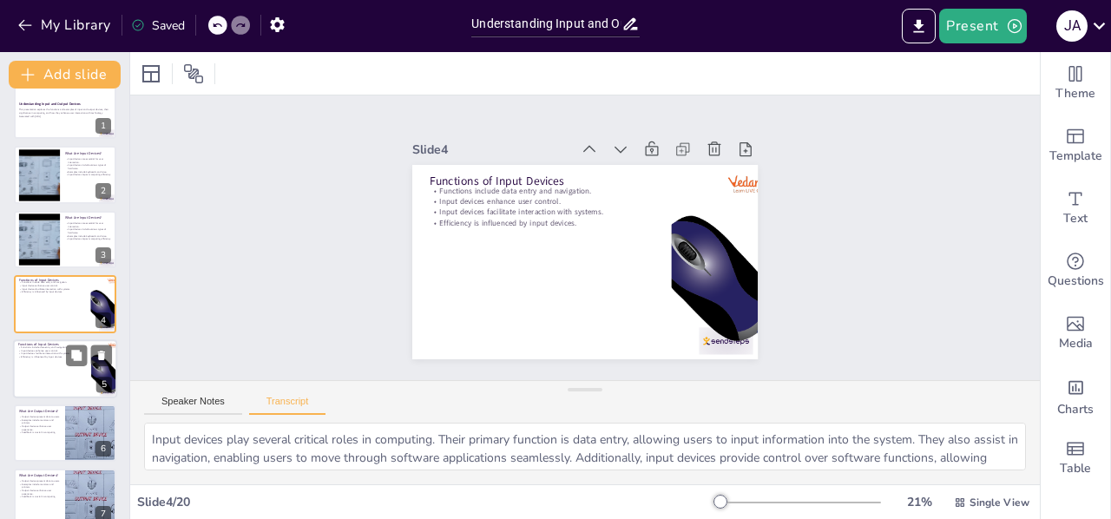
click at [54, 362] on div at bounding box center [65, 368] width 104 height 59
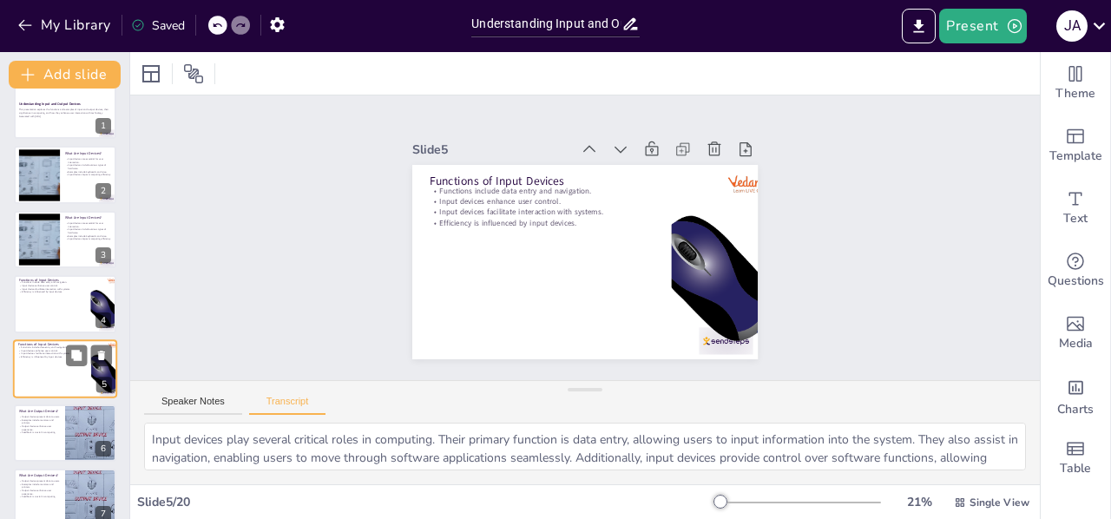
scroll to position [85, 0]
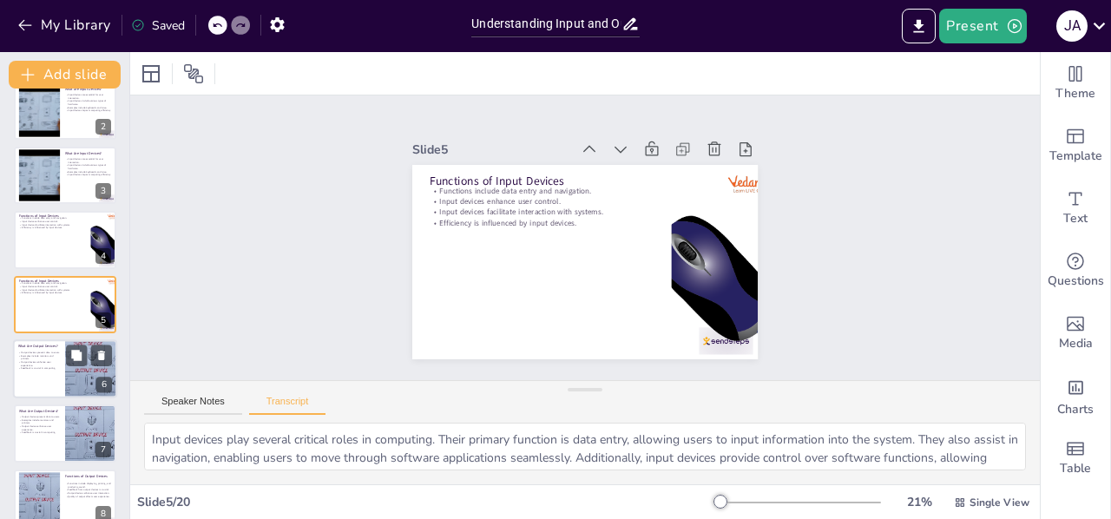
click at [26, 379] on div at bounding box center [65, 368] width 104 height 59
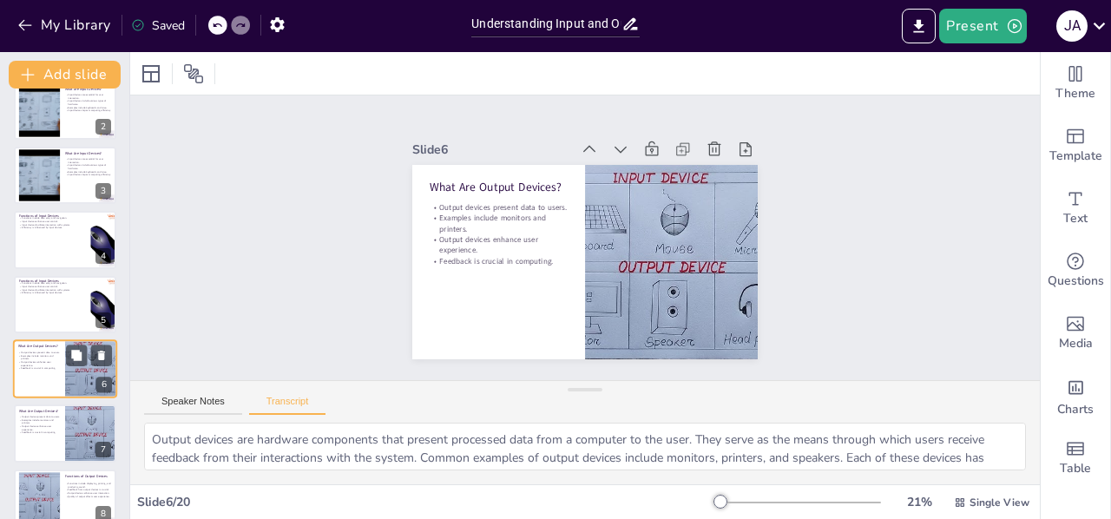
scroll to position [150, 0]
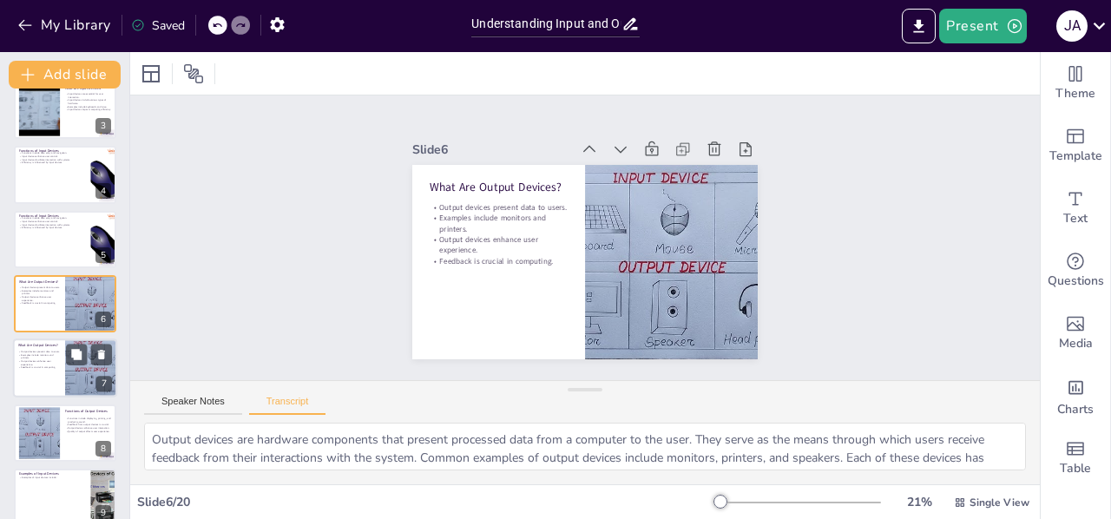
click at [30, 364] on p "Output devices enhance user experience." at bounding box center [39, 363] width 42 height 6
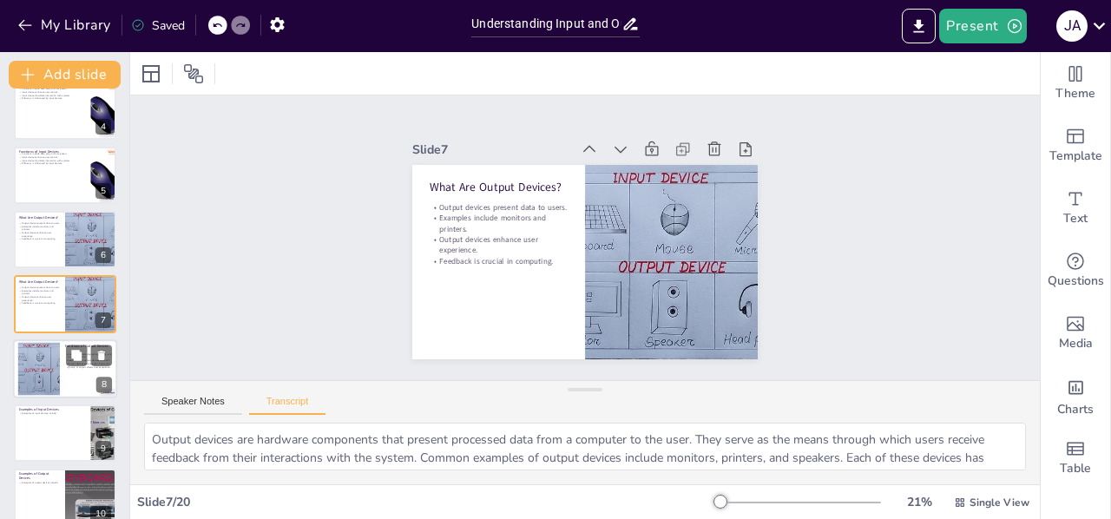
click at [33, 358] on div at bounding box center [39, 368] width 94 height 53
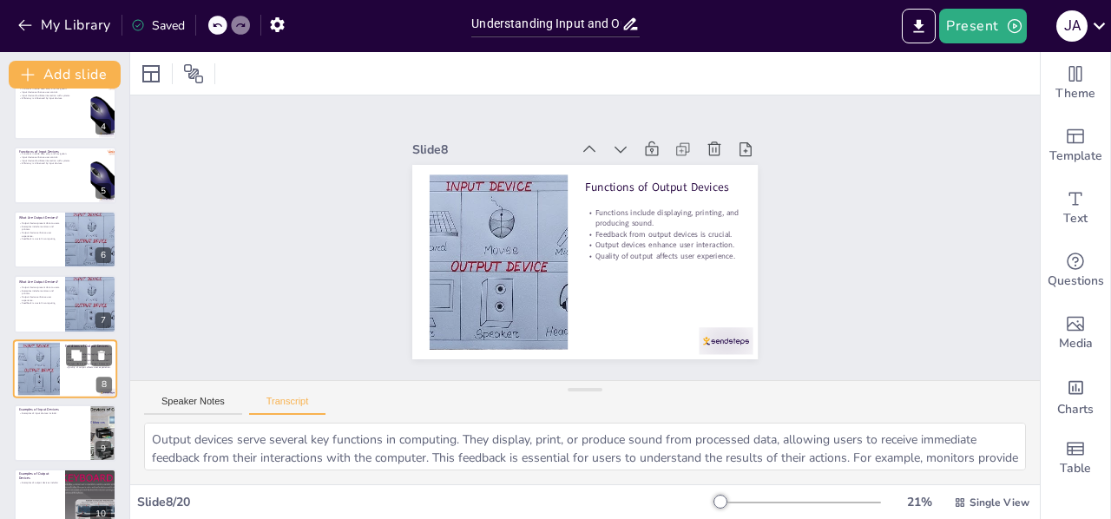
scroll to position [279, 0]
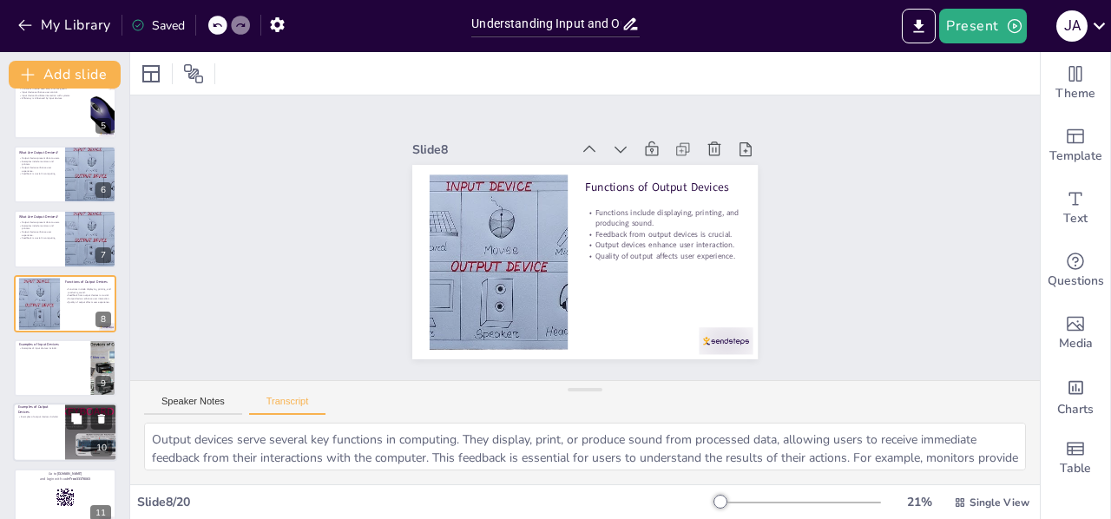
click at [42, 429] on div at bounding box center [65, 432] width 104 height 59
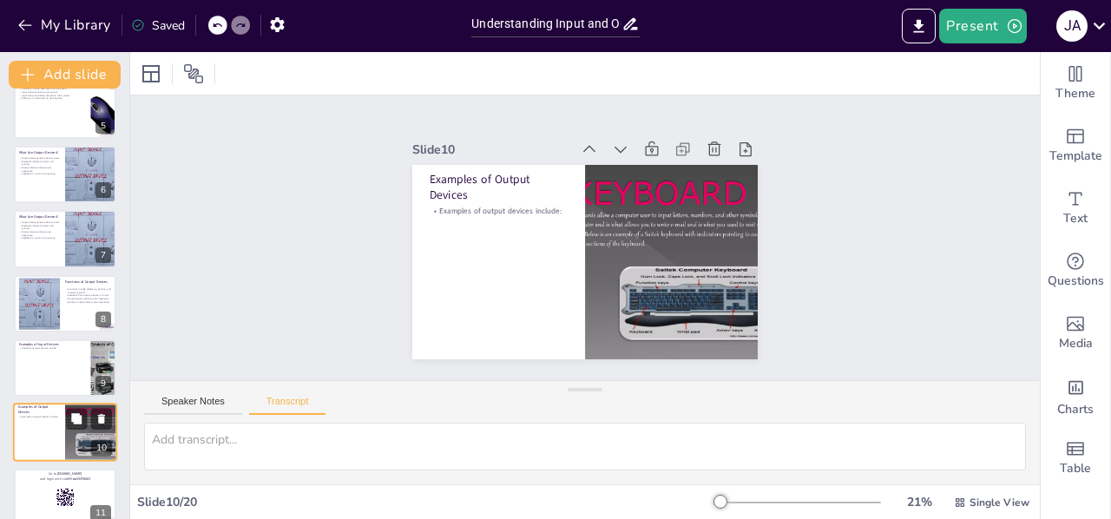
scroll to position [408, 0]
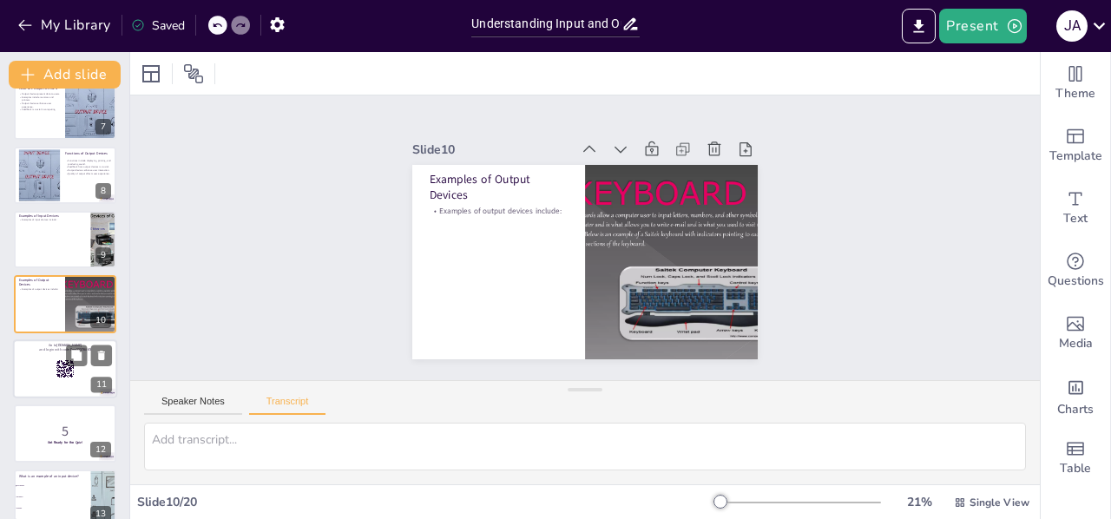
click at [54, 369] on div at bounding box center [65, 368] width 104 height 59
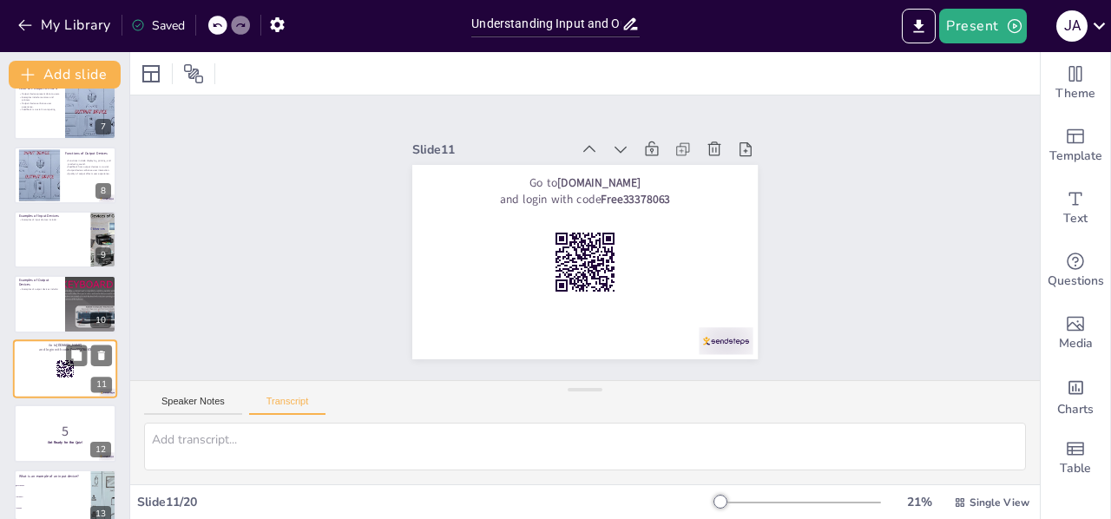
scroll to position [472, 0]
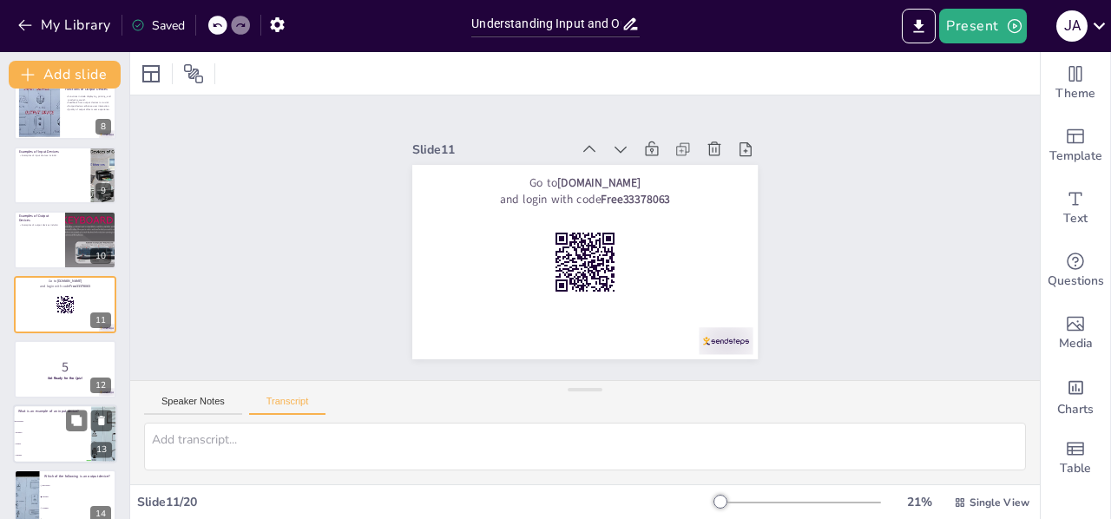
click at [54, 431] on span "Monitor" at bounding box center [53, 432] width 75 height 3
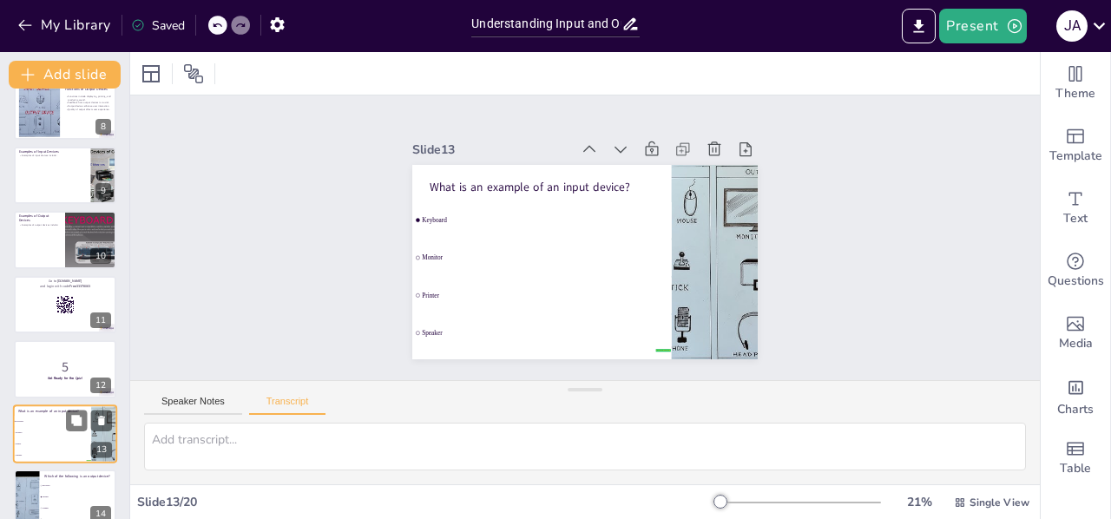
scroll to position [602, 0]
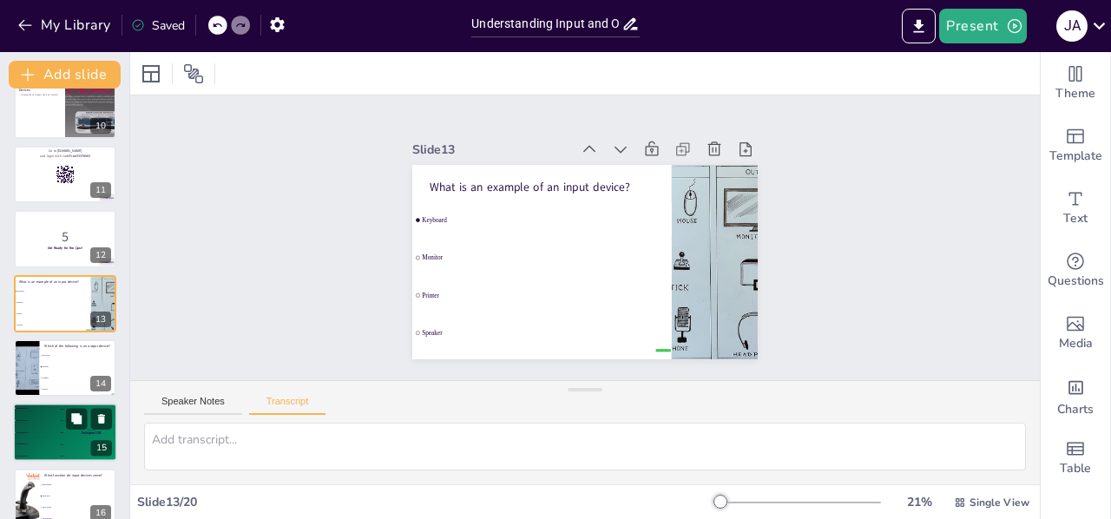
click at [45, 433] on div "🥉 Participant 3 300" at bounding box center [39, 432] width 52 height 11
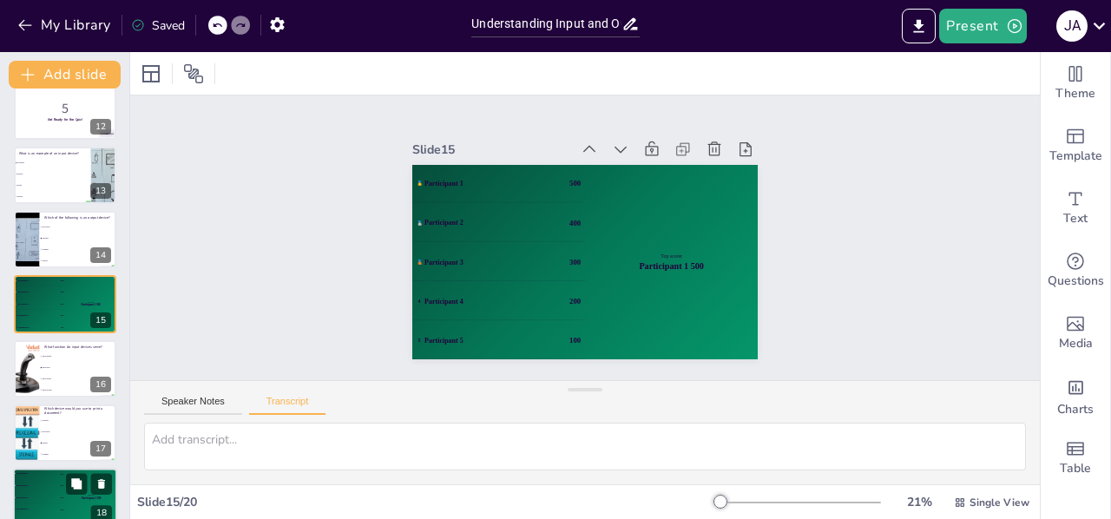
click at [38, 487] on div "🥈 Participant 2 400" at bounding box center [39, 485] width 52 height 11
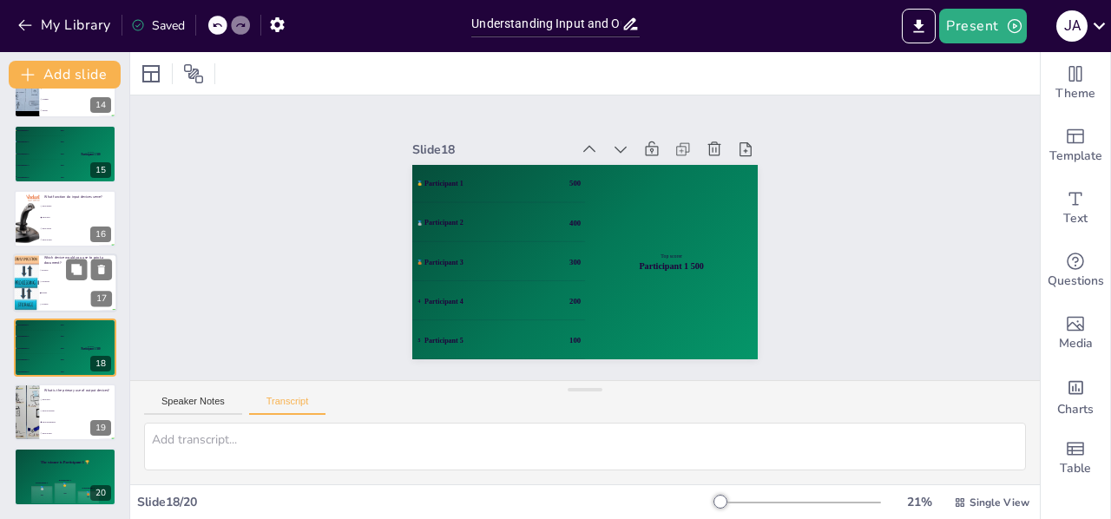
click at [41, 292] on input "checkbox" at bounding box center [40, 292] width 1 height 1
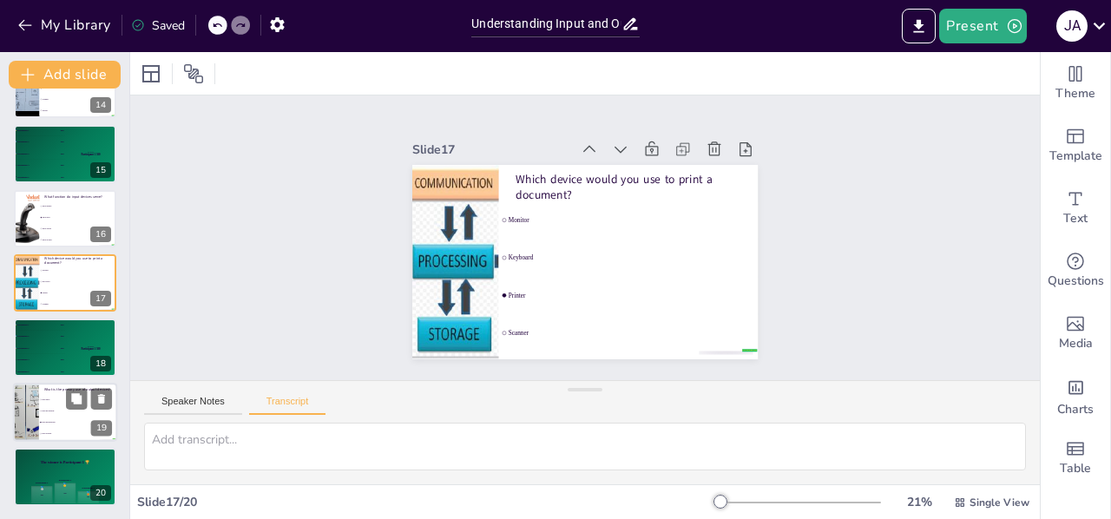
click at [62, 415] on li "Data processing" at bounding box center [78, 410] width 78 height 11
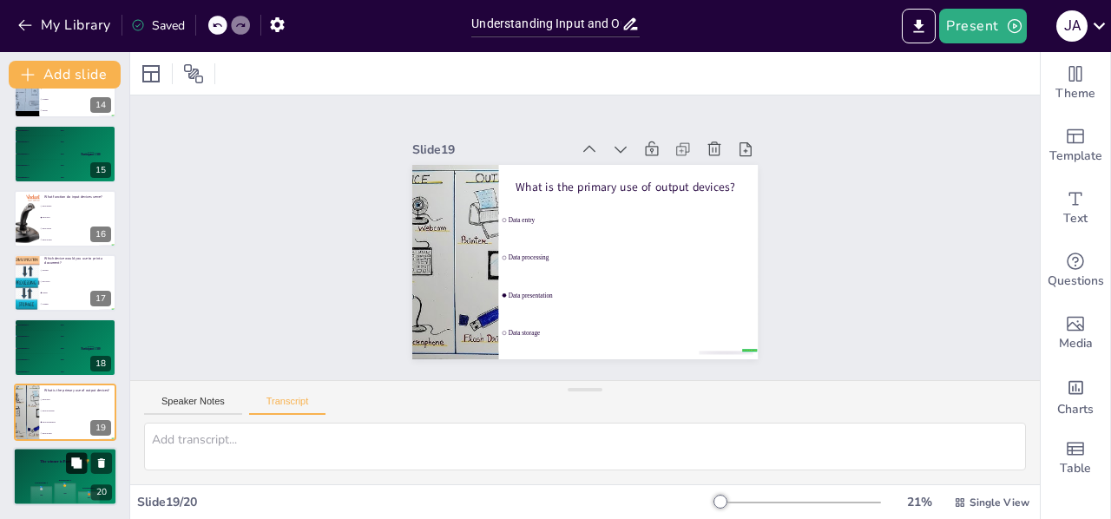
click at [76, 463] on icon at bounding box center [76, 462] width 10 height 10
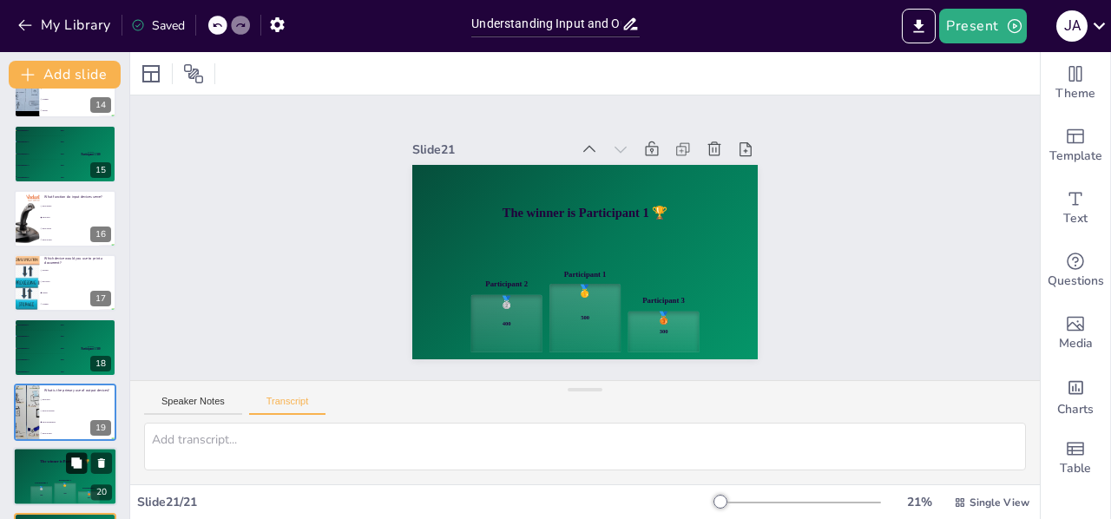
scroll to position [946, 0]
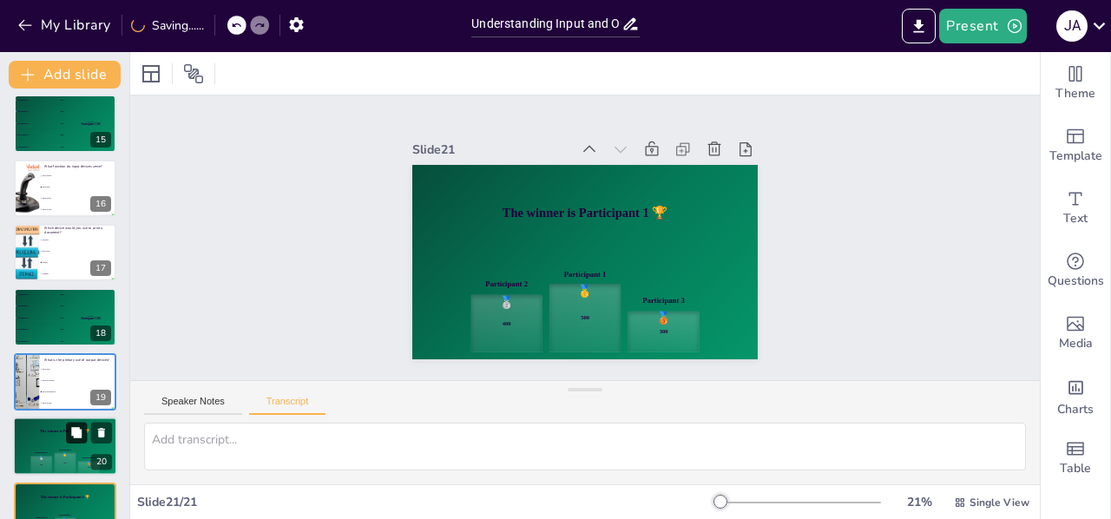
click at [76, 439] on button at bounding box center [76, 433] width 21 height 21
